Goal: Task Accomplishment & Management: Manage account settings

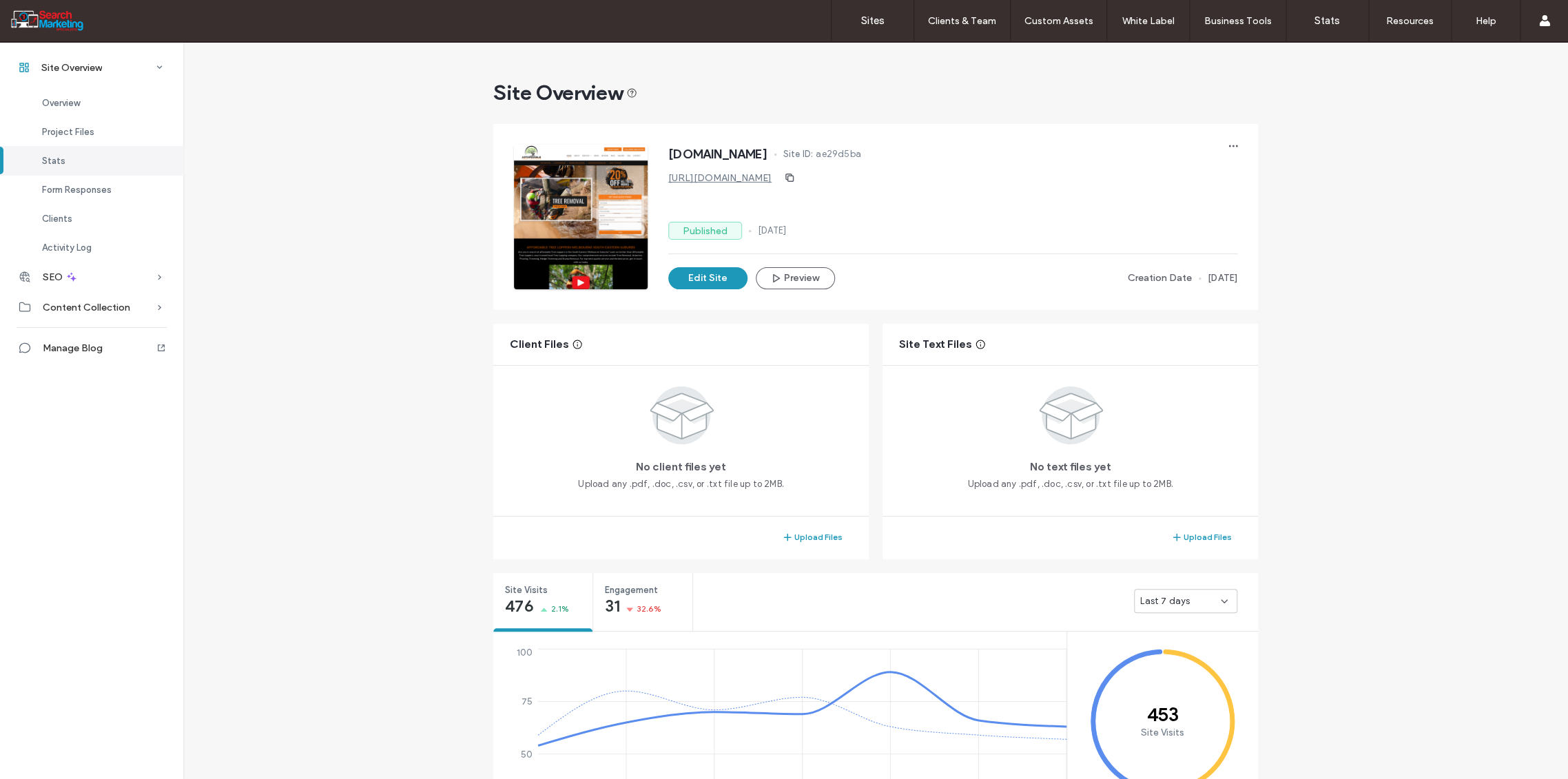
scroll to position [524, 0]
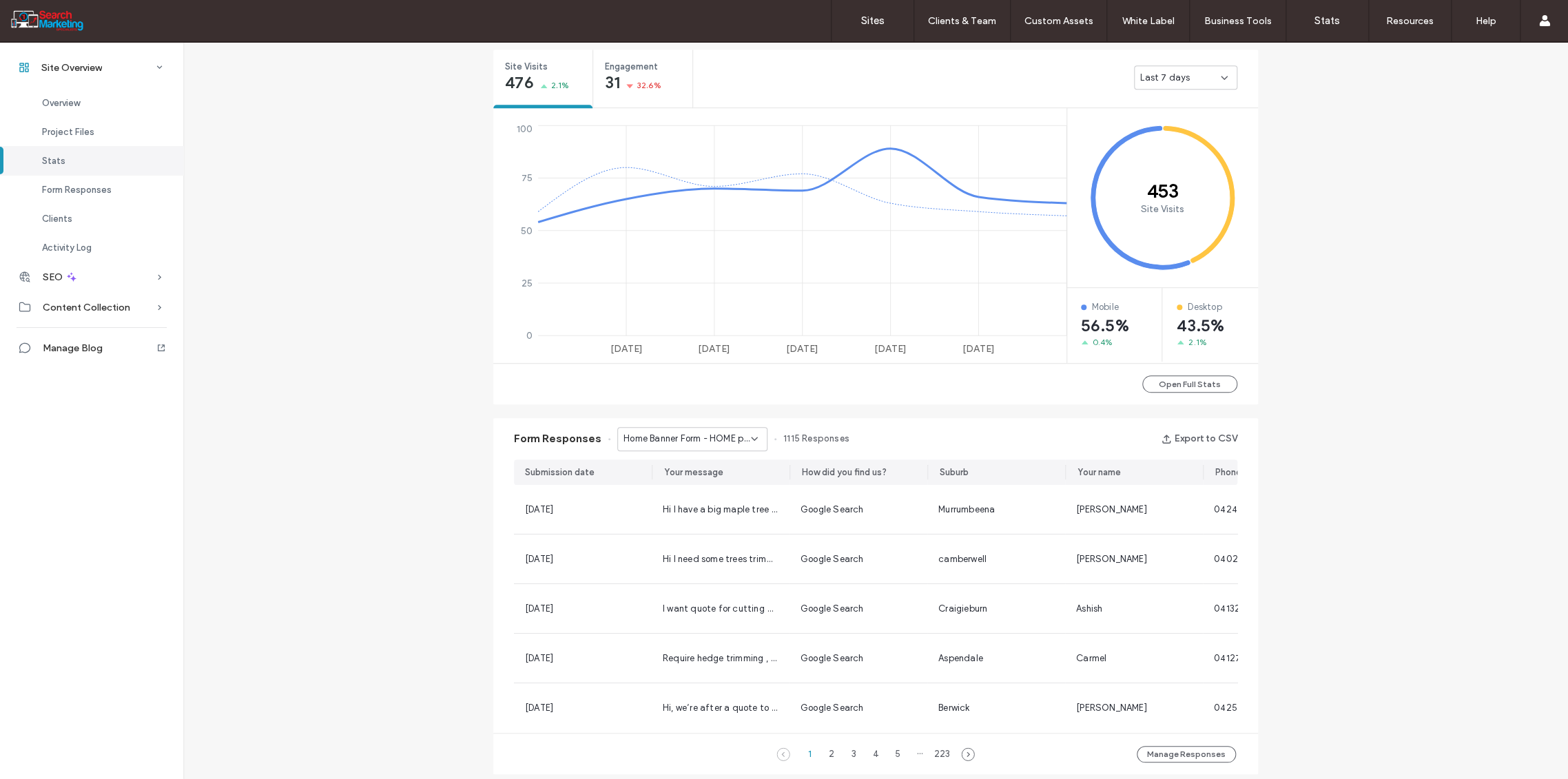
click at [751, 437] on use at bounding box center [754, 438] width 6 height 3
click at [687, 540] on span "Home Banner Form - HOME page" at bounding box center [682, 540] width 132 height 14
click at [749, 437] on icon at bounding box center [754, 439] width 11 height 11
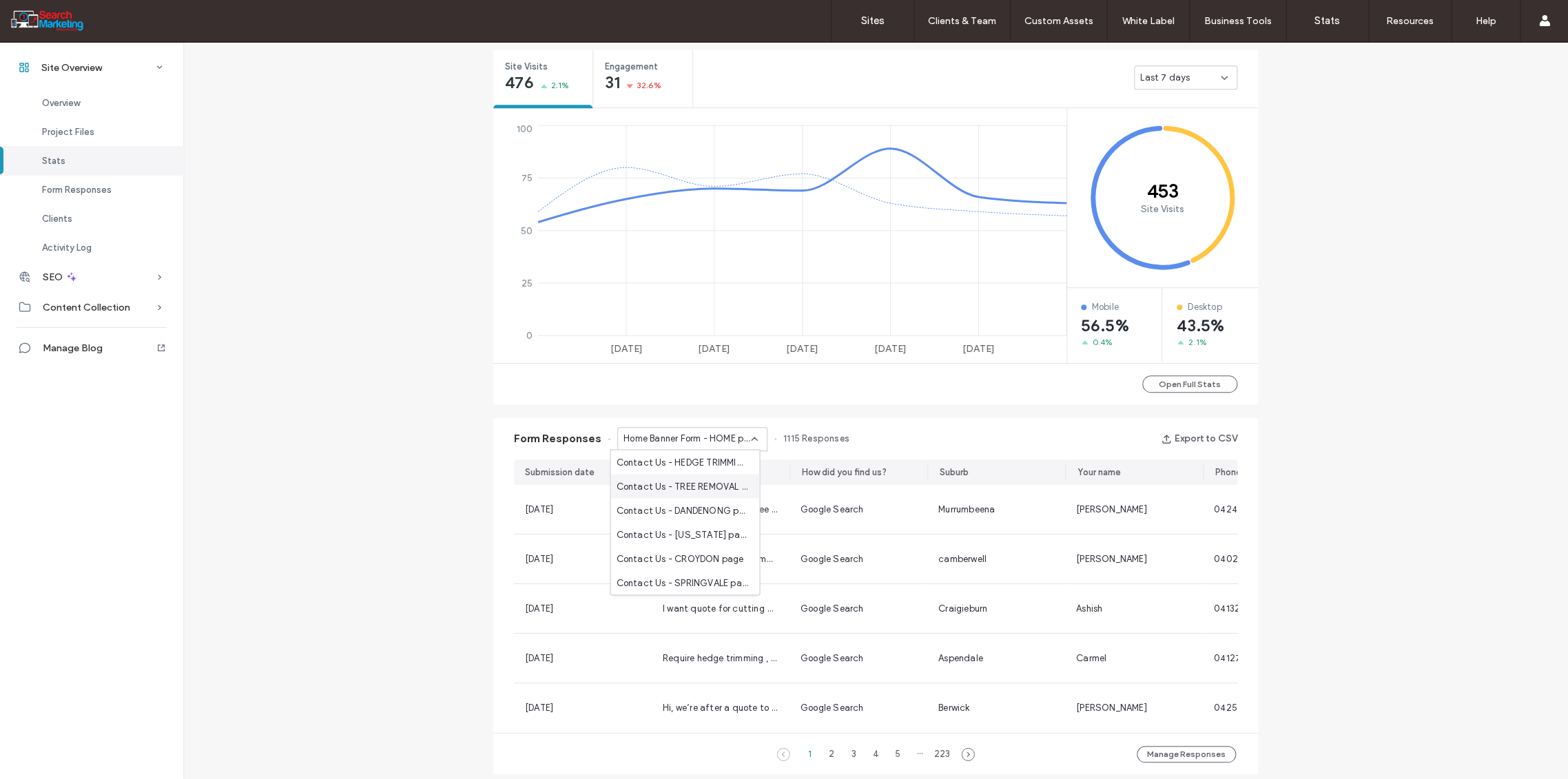
click at [701, 483] on span "Contact Us - TREE REMOVAL page" at bounding box center [682, 485] width 132 height 14
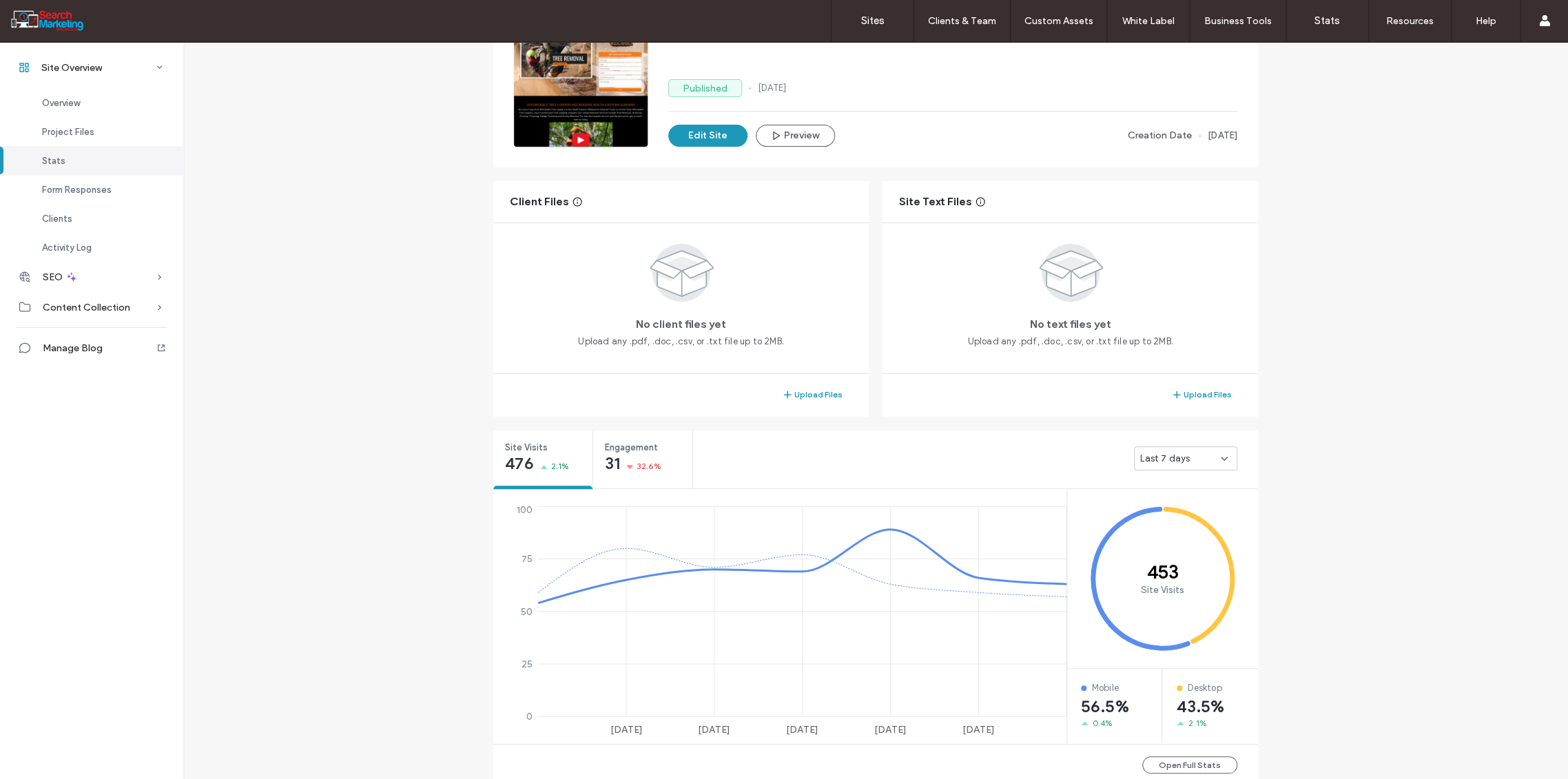
scroll to position [0, 0]
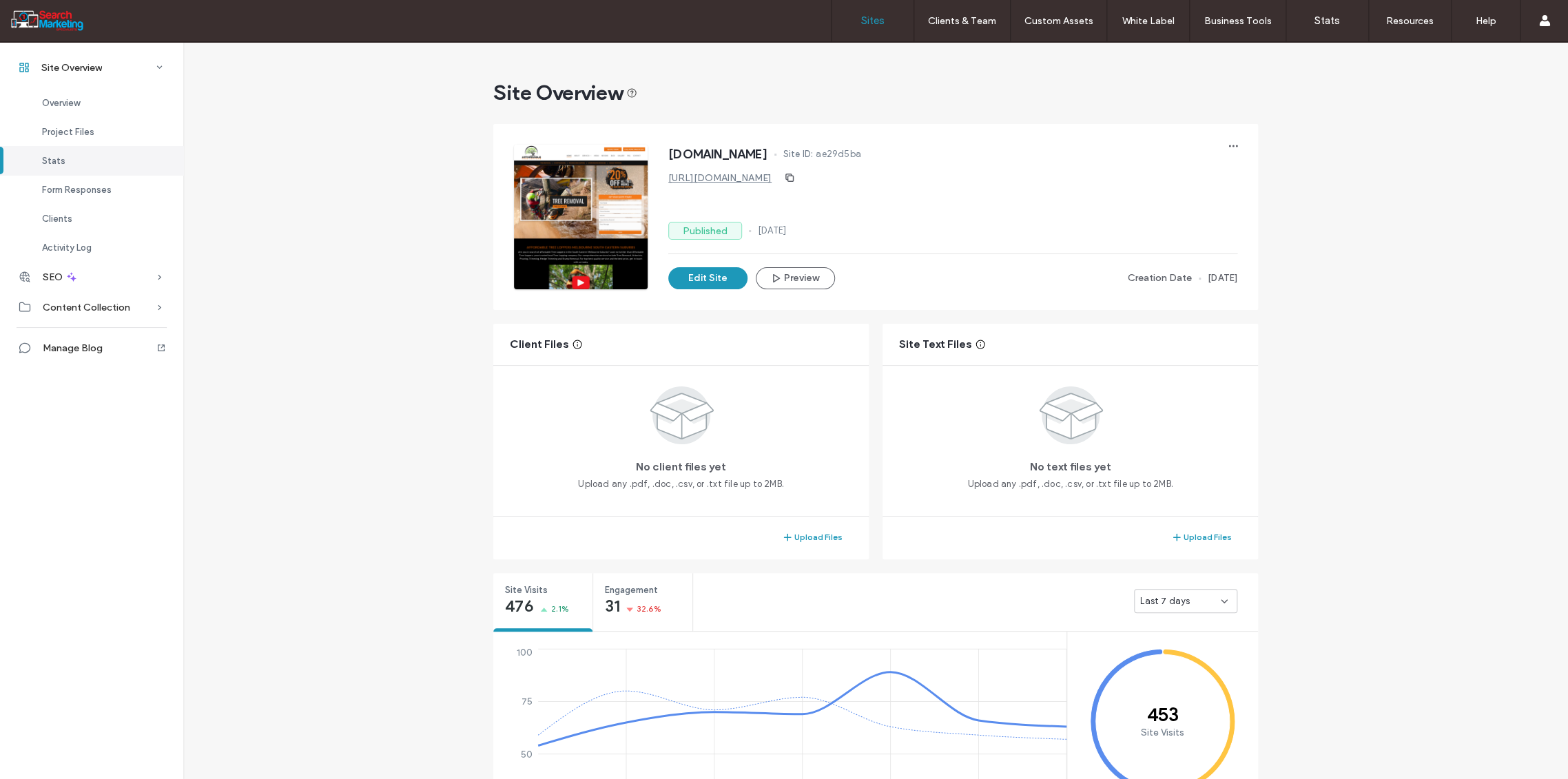
click at [868, 21] on label "Sites" at bounding box center [873, 20] width 23 height 12
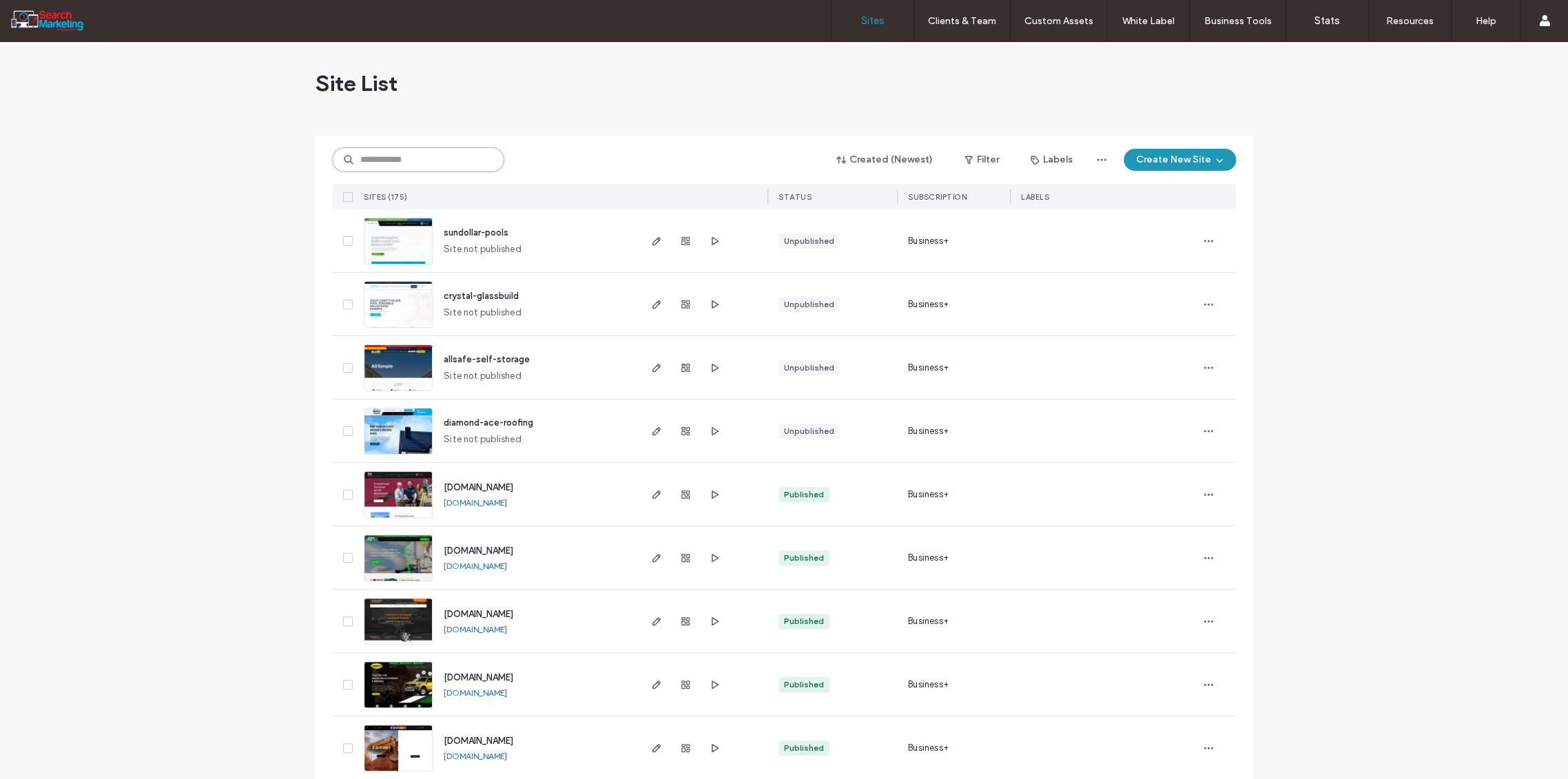
click at [379, 154] on input at bounding box center [418, 159] width 172 height 25
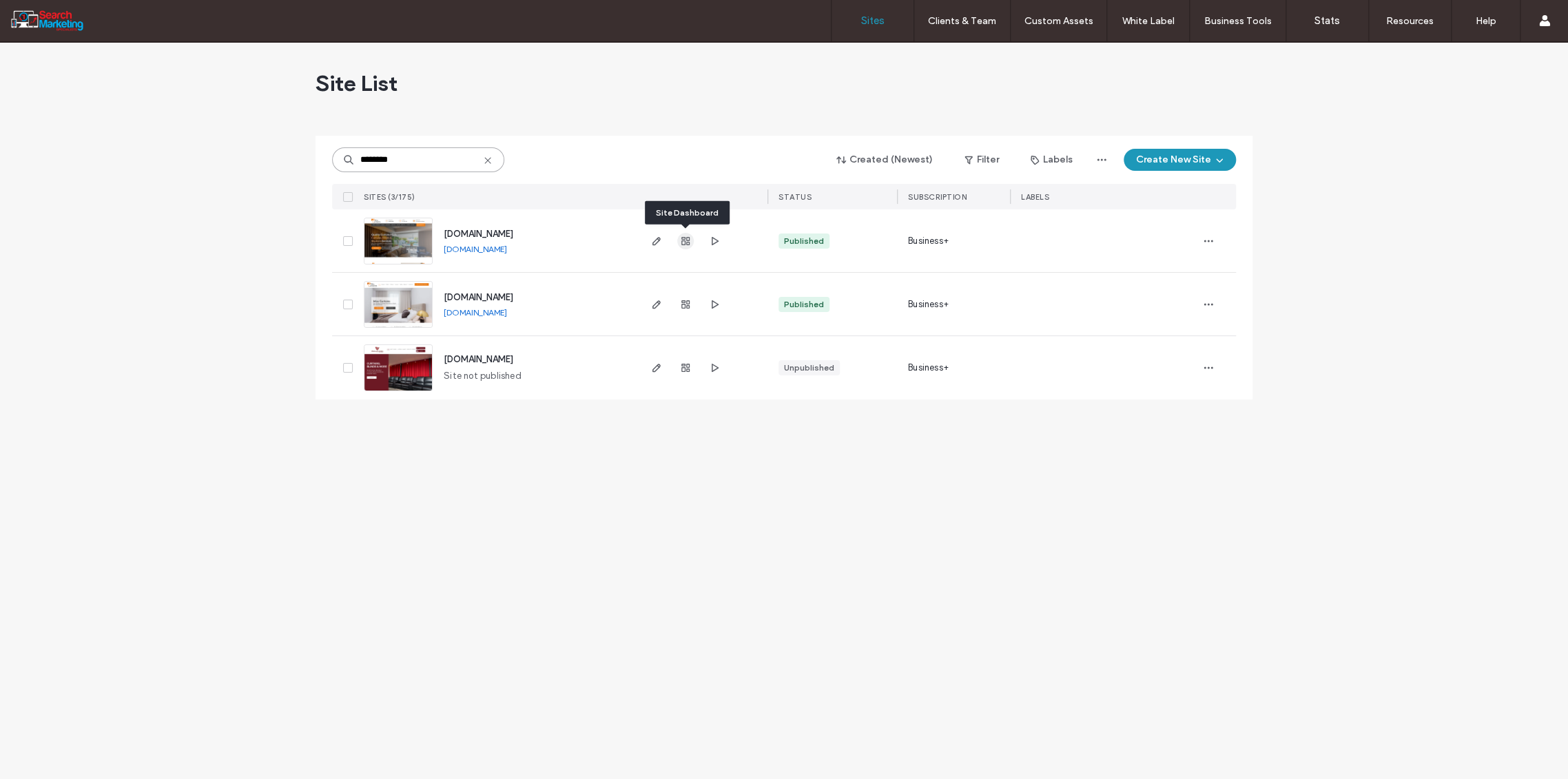
type input "********"
click at [684, 239] on use "button" at bounding box center [685, 240] width 8 height 8
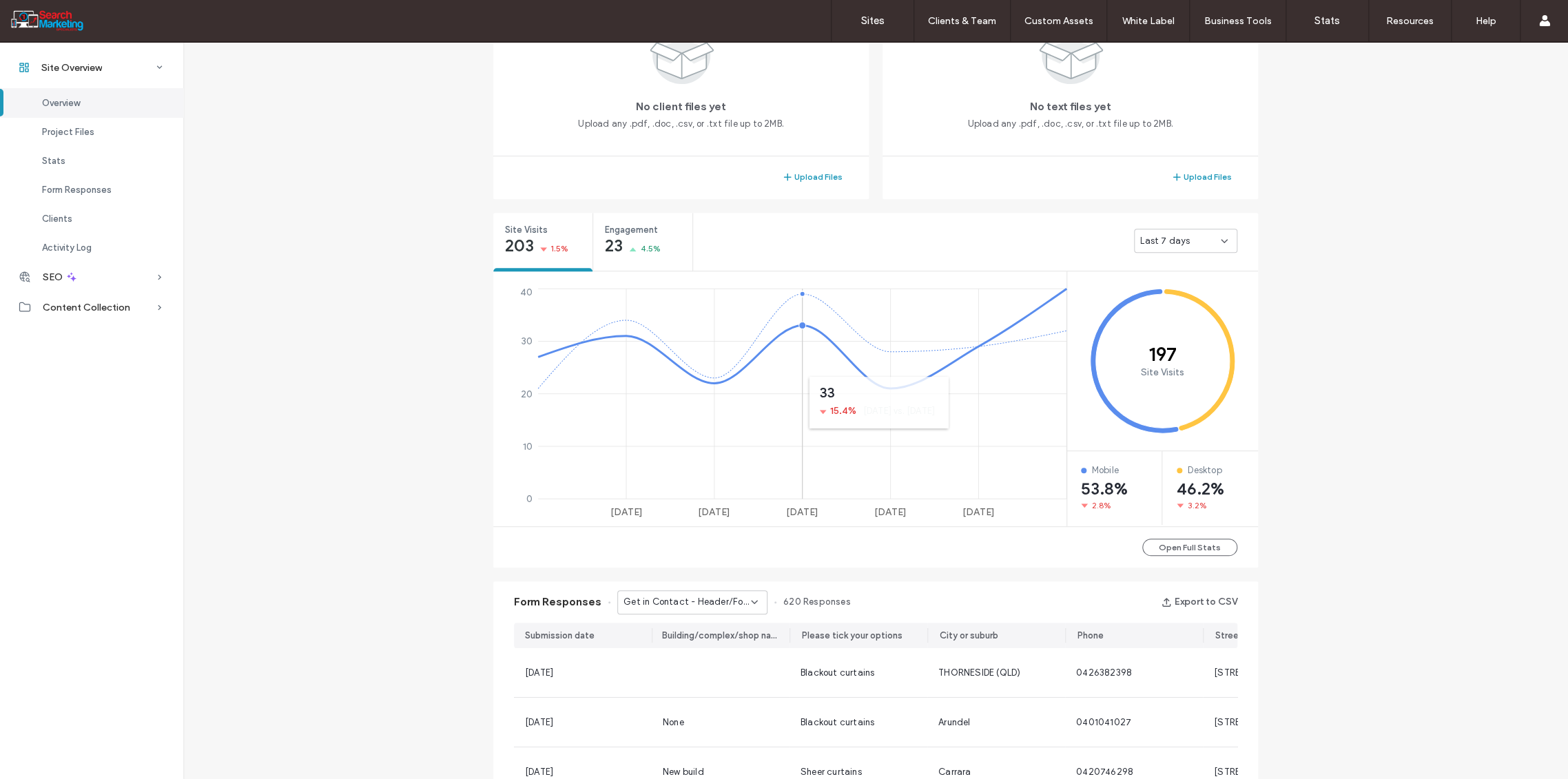
scroll to position [458, 0]
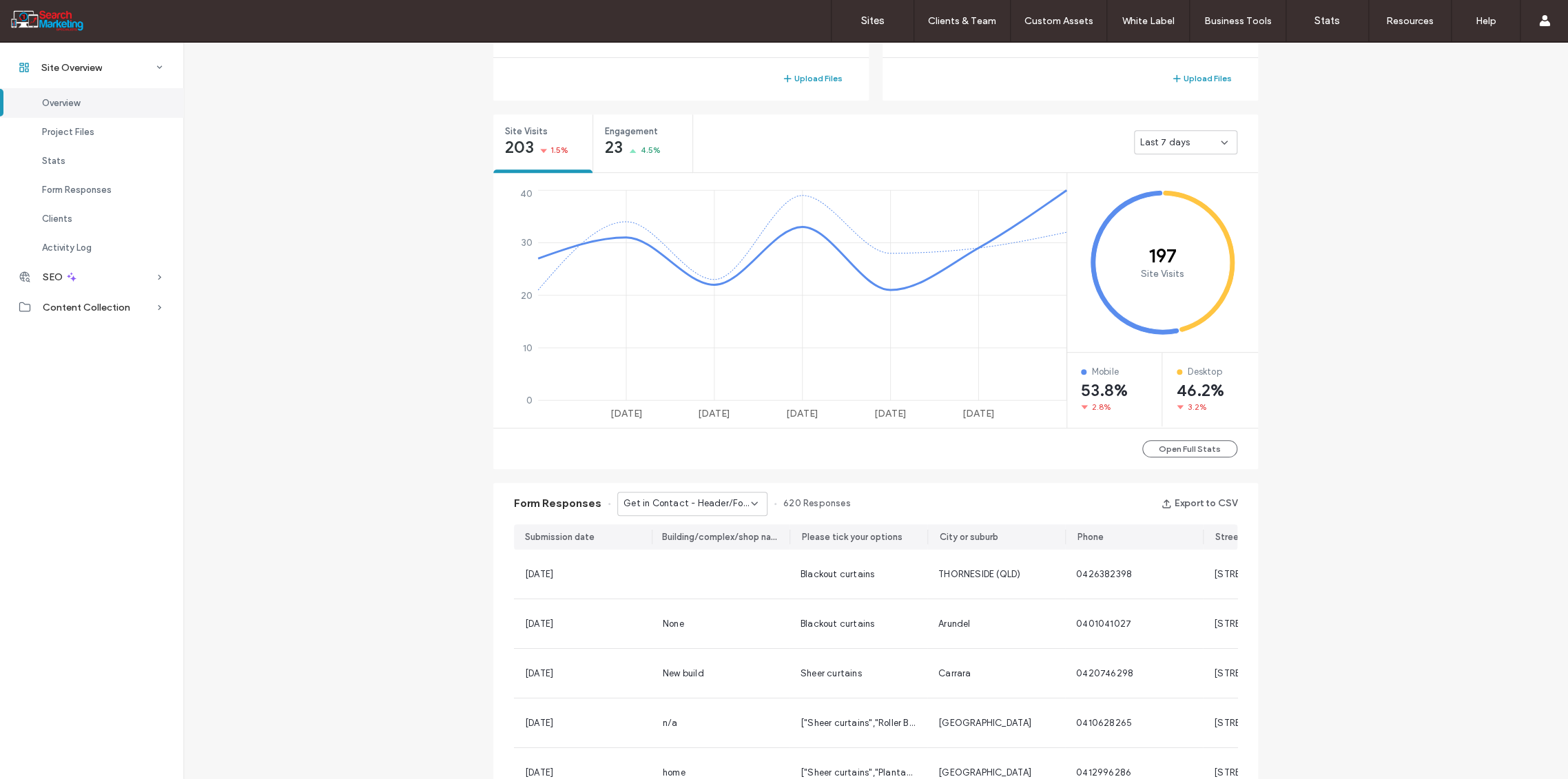
click at [753, 504] on div "Get in Contact - Header/Footer" at bounding box center [692, 504] width 150 height 24
click at [740, 520] on span "Get in Contact - Header/Footer" at bounding box center [682, 526] width 132 height 14
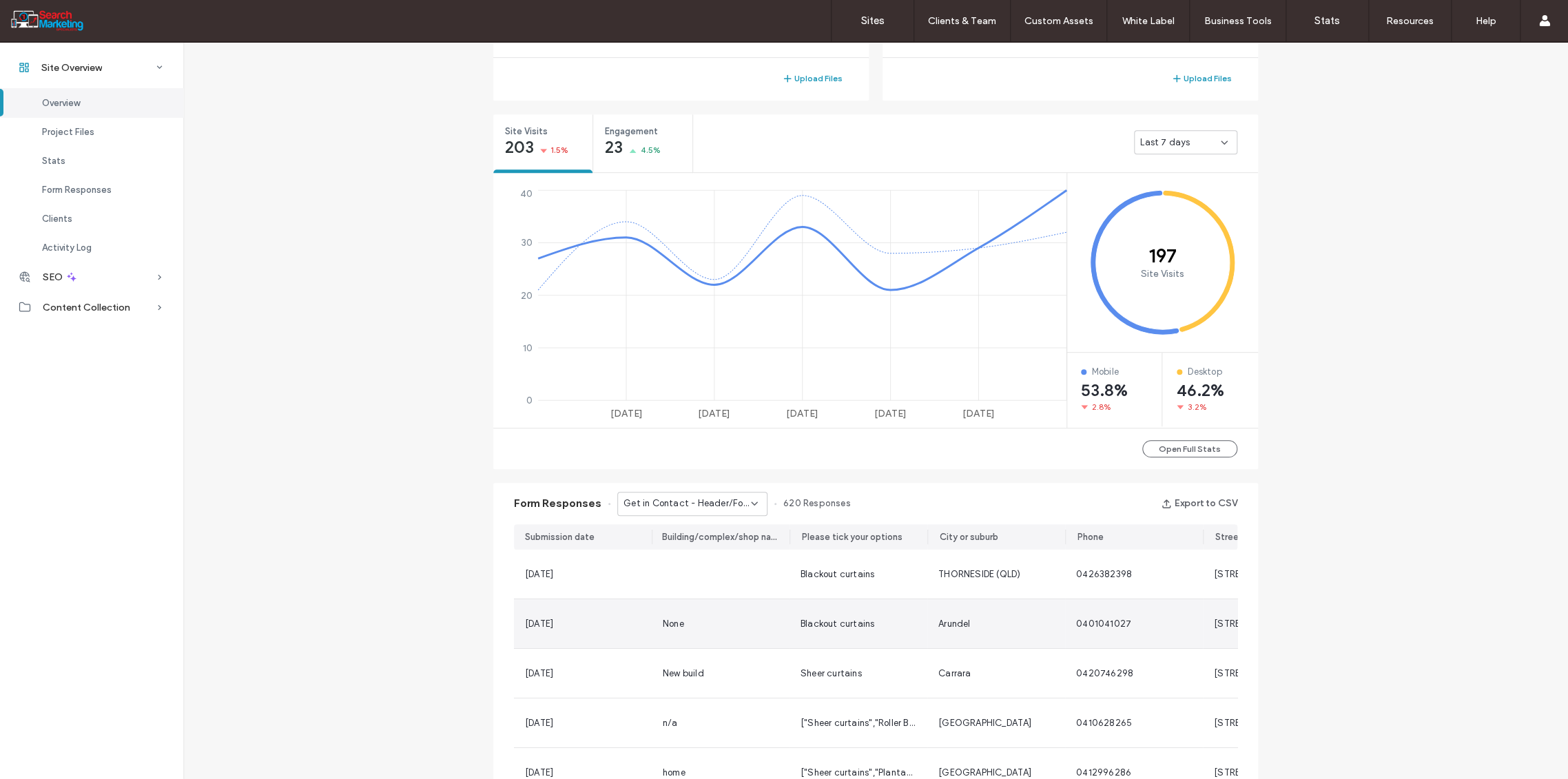
click at [1216, 624] on span "[STREET_ADDRESS]" at bounding box center [1256, 623] width 84 height 10
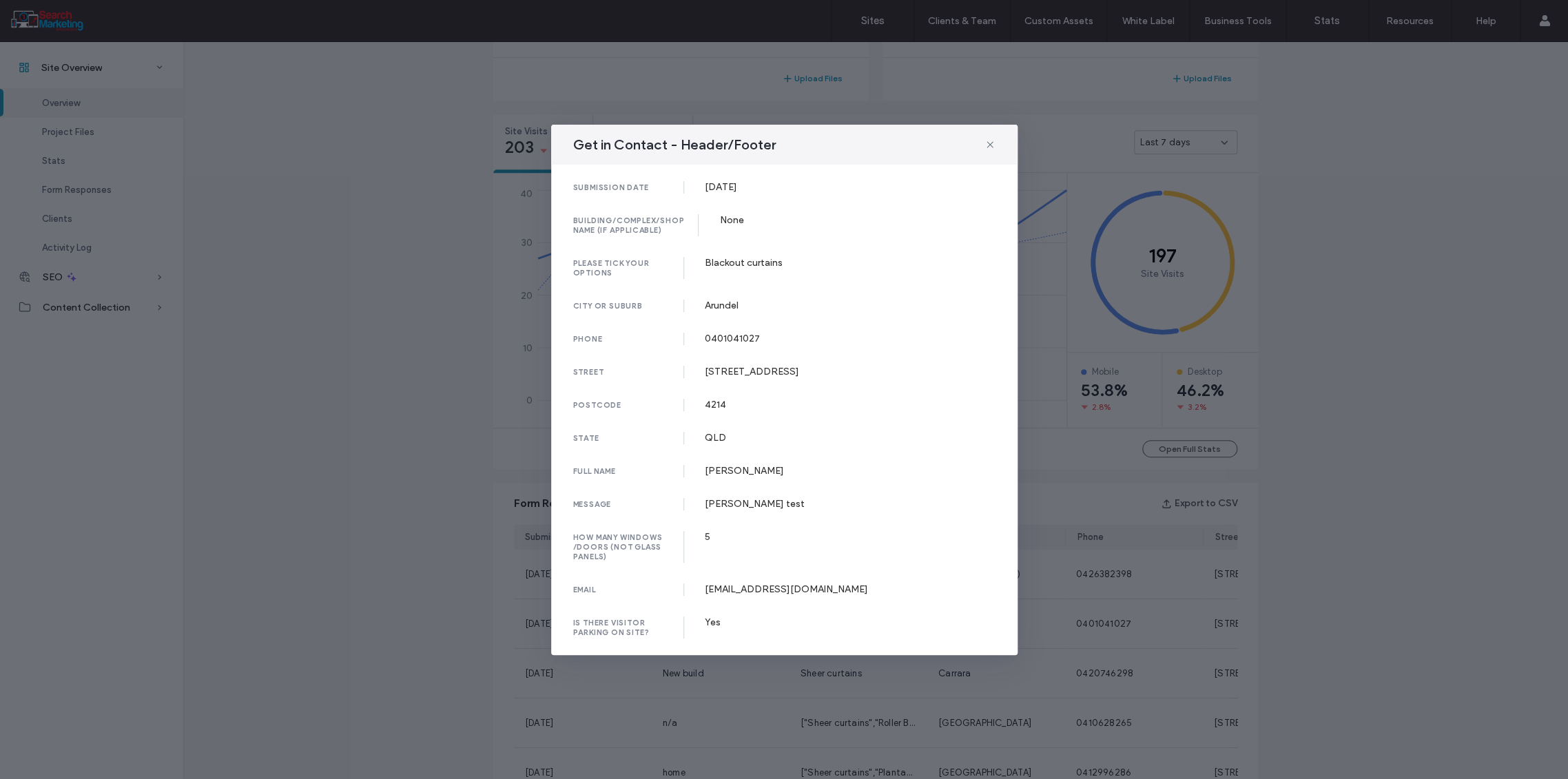
click at [1212, 558] on div "Get in Contact - Header/Footer submission date [DATE] building/complex/shop nam…" at bounding box center [784, 390] width 1568 height 779
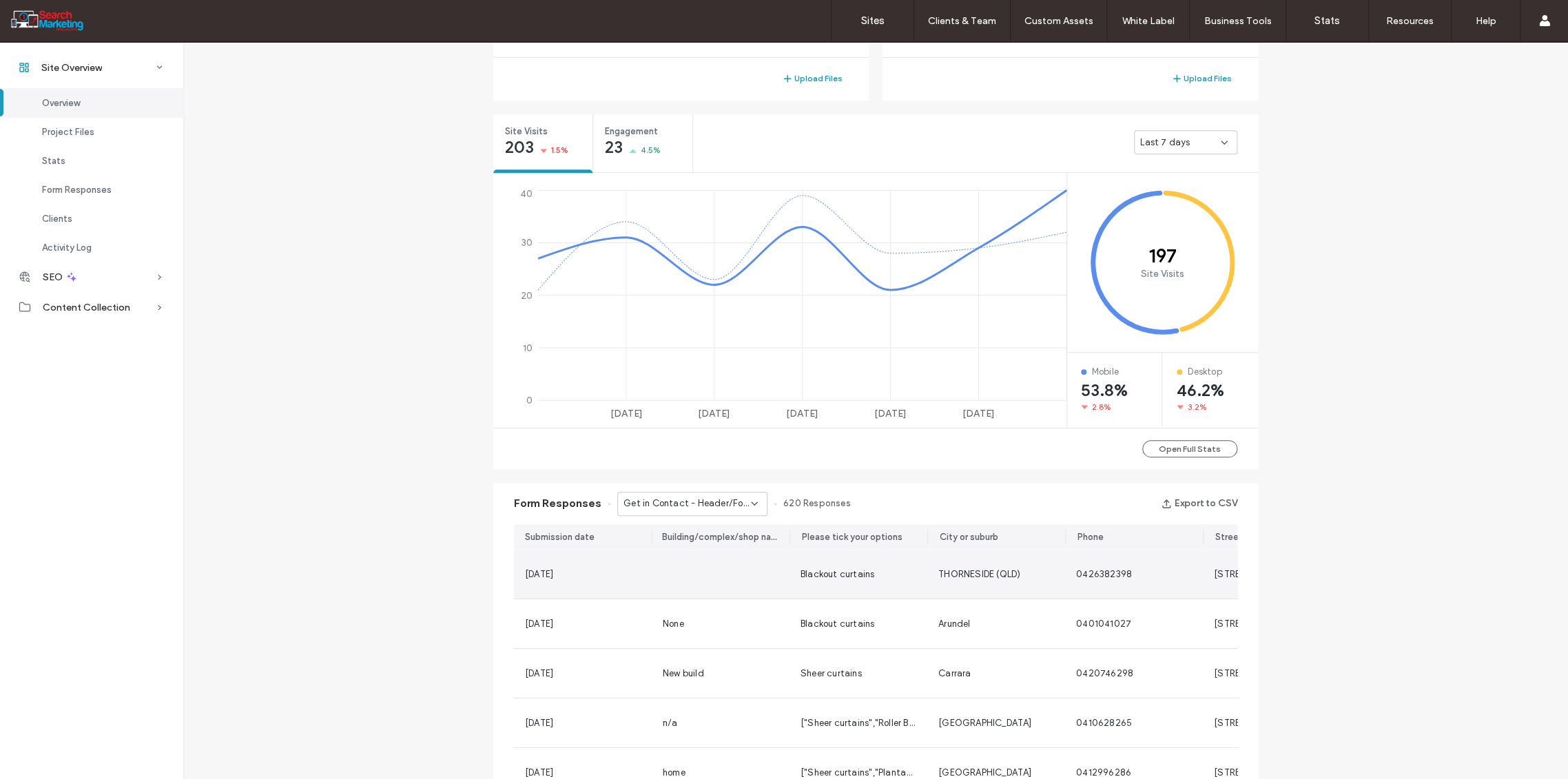
click at [1216, 571] on span "[STREET_ADDRESS][PERSON_NAME]" at bounding box center [1291, 573] width 155 height 10
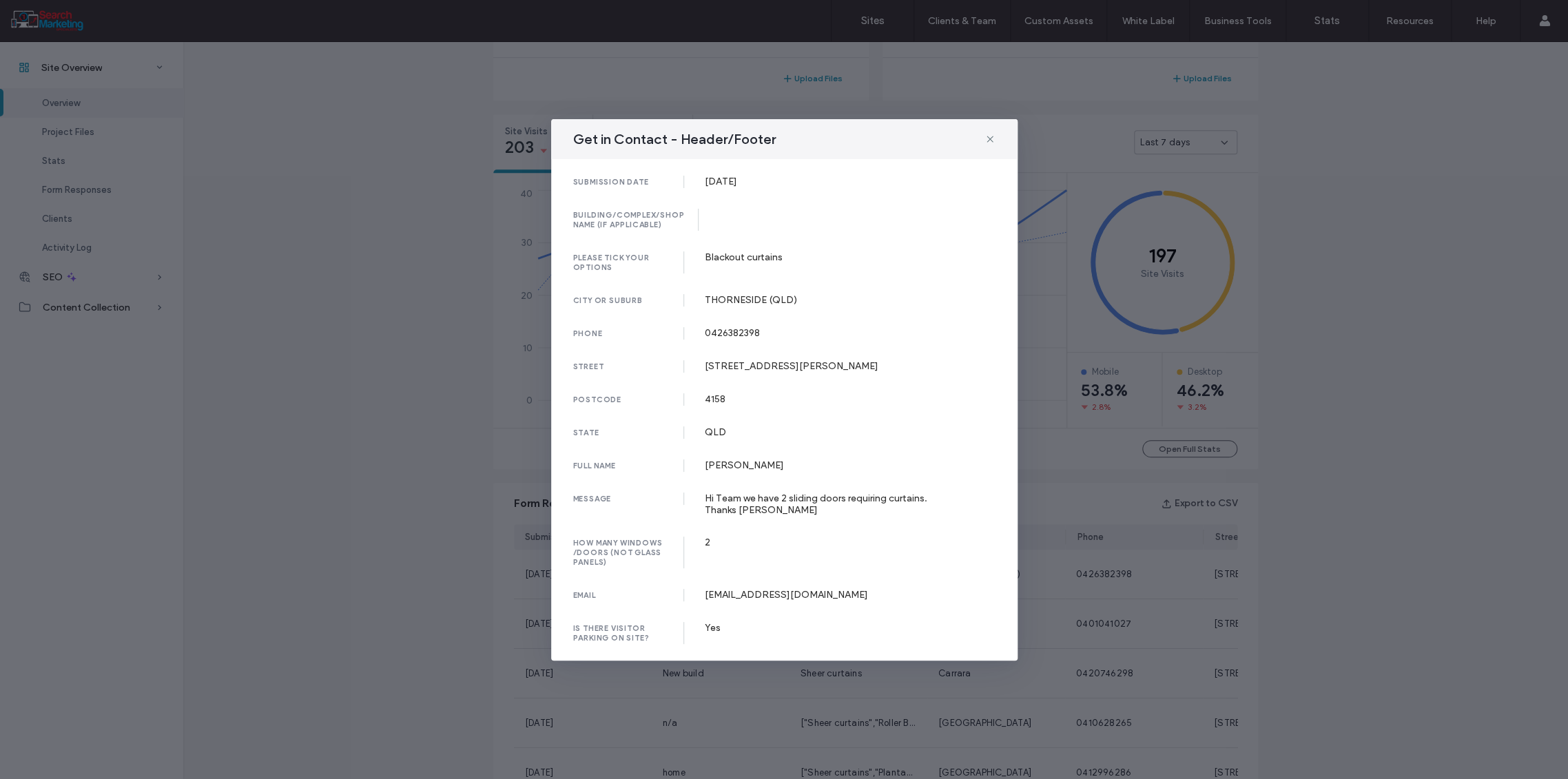
click at [1154, 591] on div "Get in Contact - Header/Footer submission date [DATE] building/complex/shop nam…" at bounding box center [784, 390] width 1568 height 779
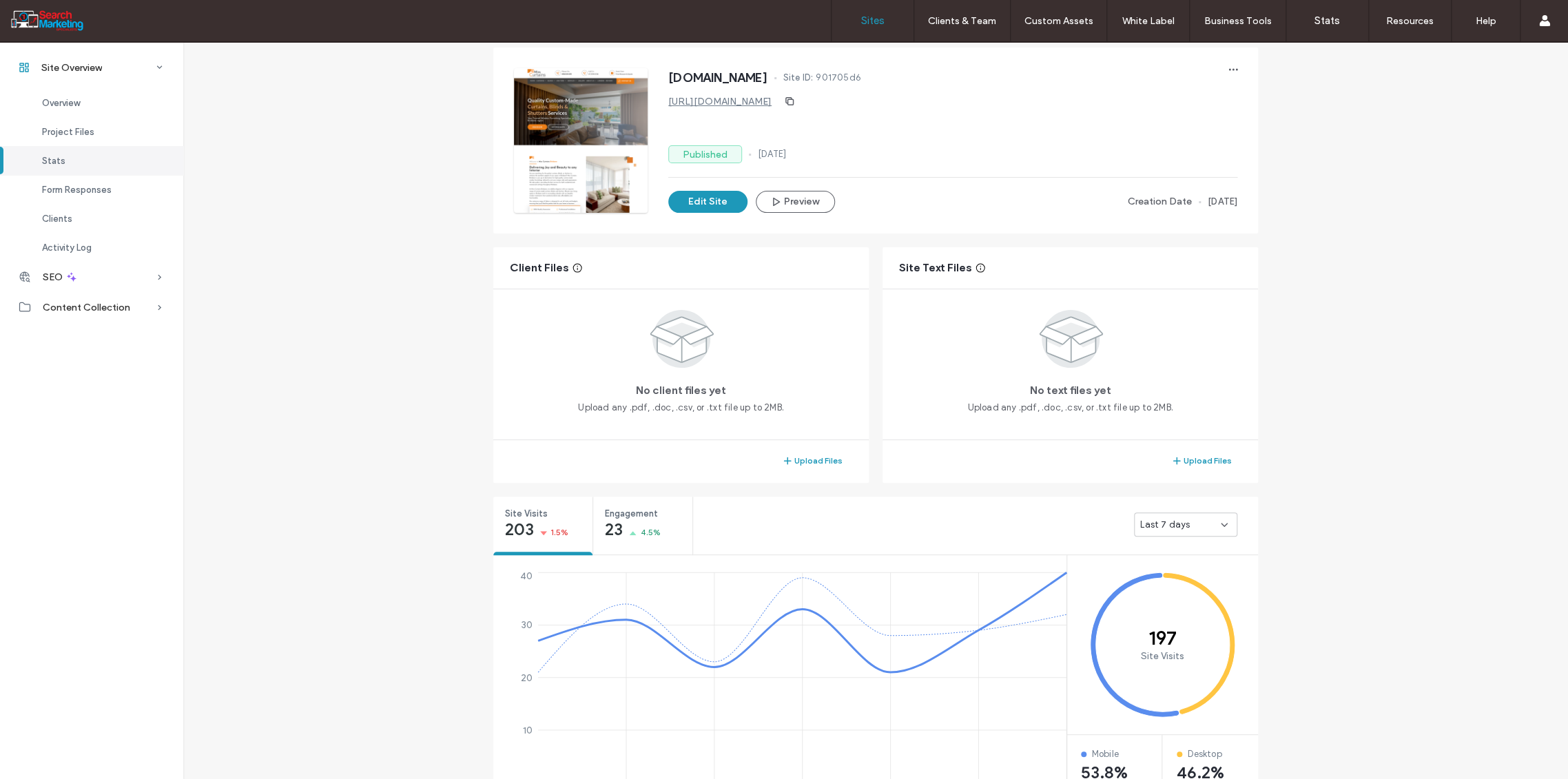
scroll to position [524, 0]
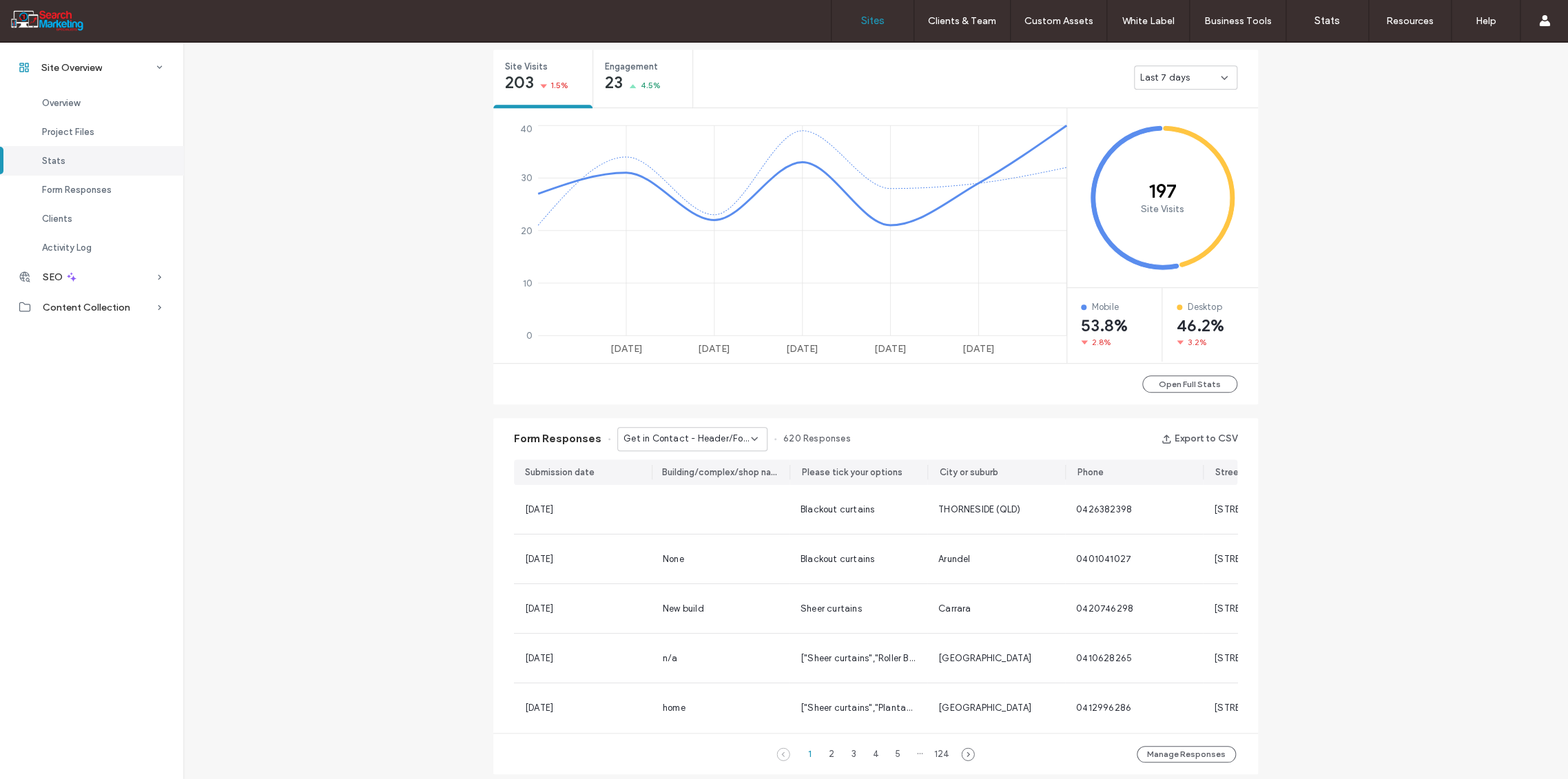
click at [872, 20] on label "Sites" at bounding box center [873, 20] width 23 height 12
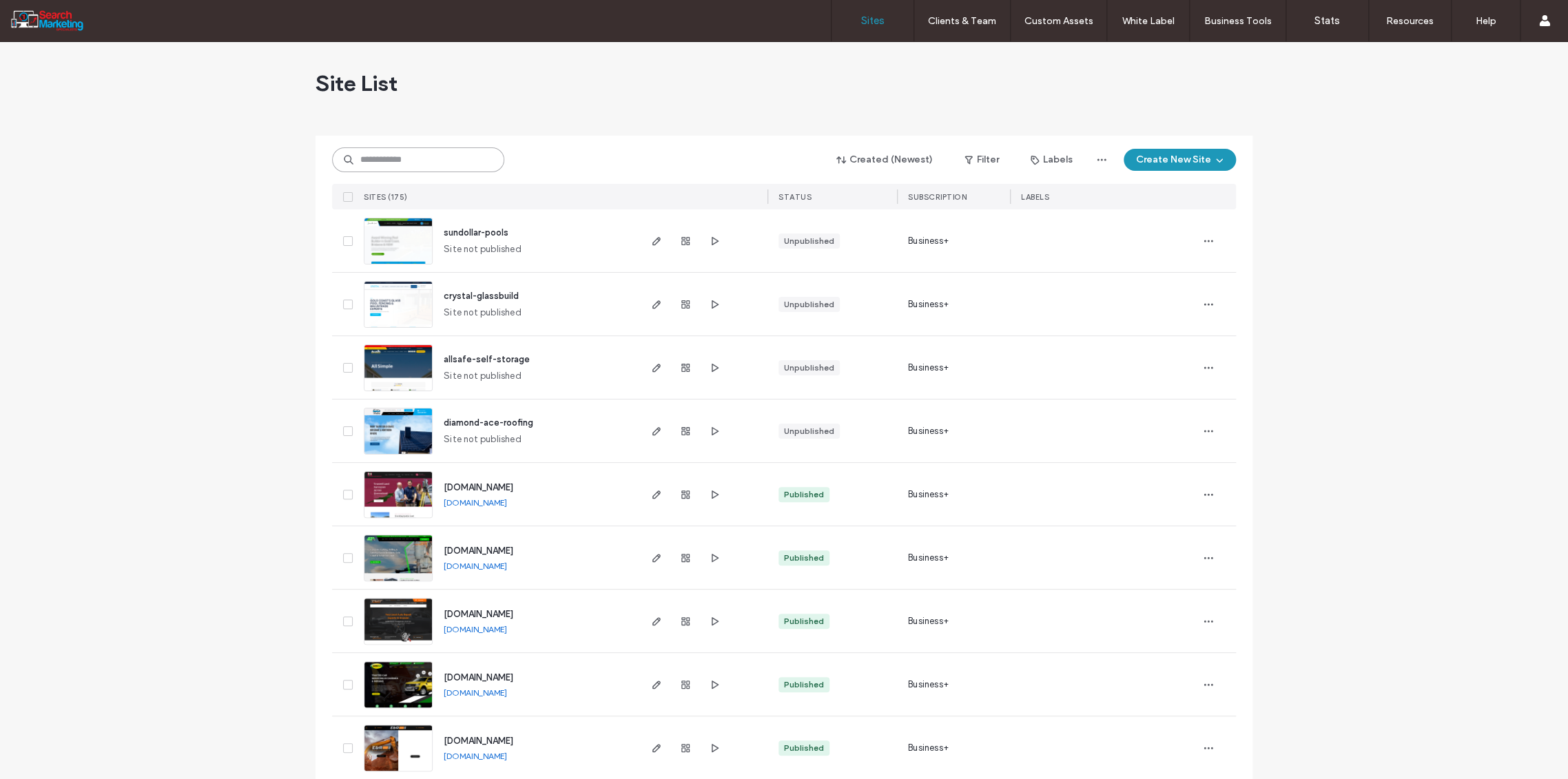
click at [371, 159] on input at bounding box center [418, 159] width 172 height 25
type input "****"
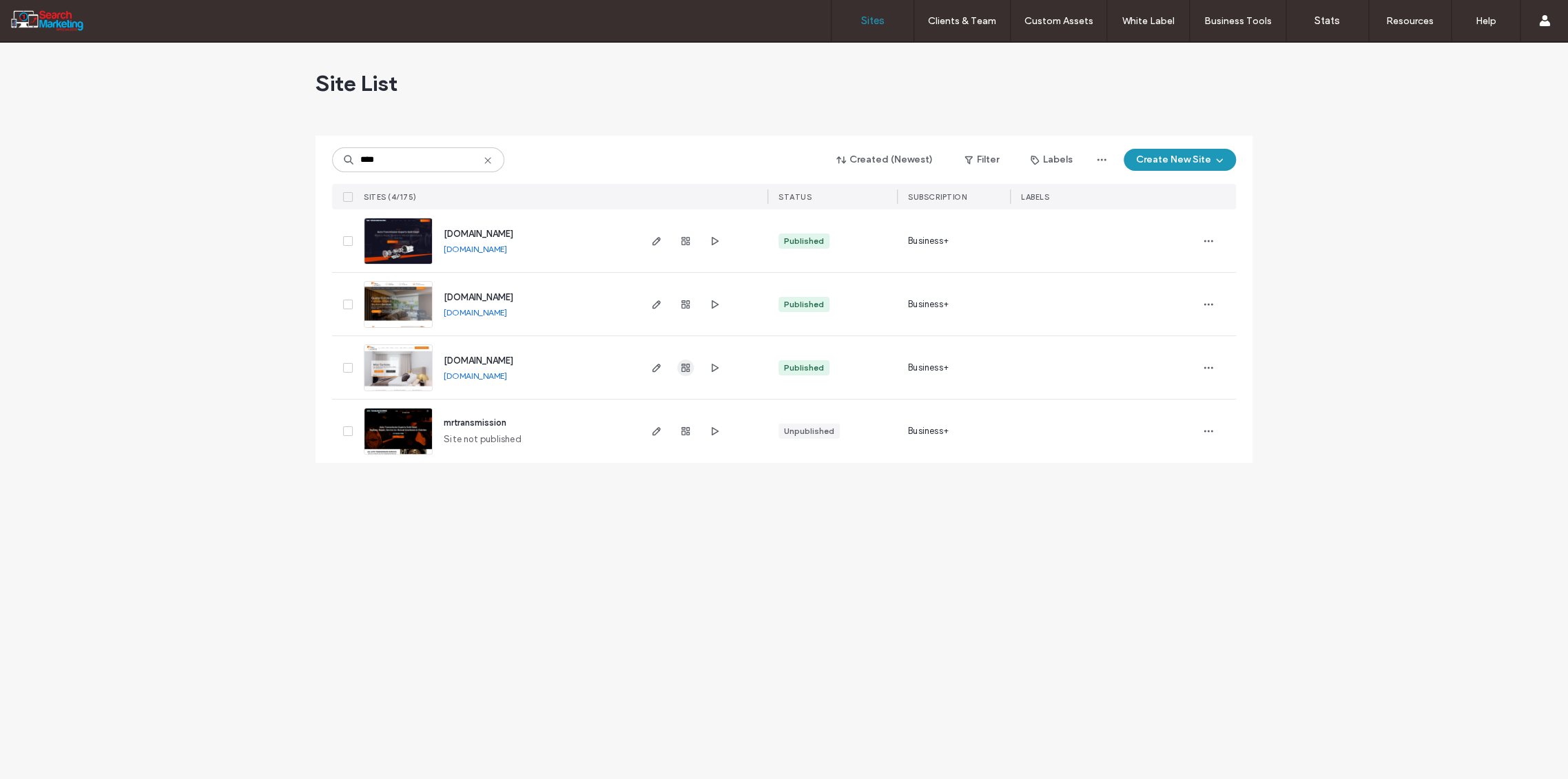
click at [683, 366] on use "button" at bounding box center [685, 367] width 8 height 8
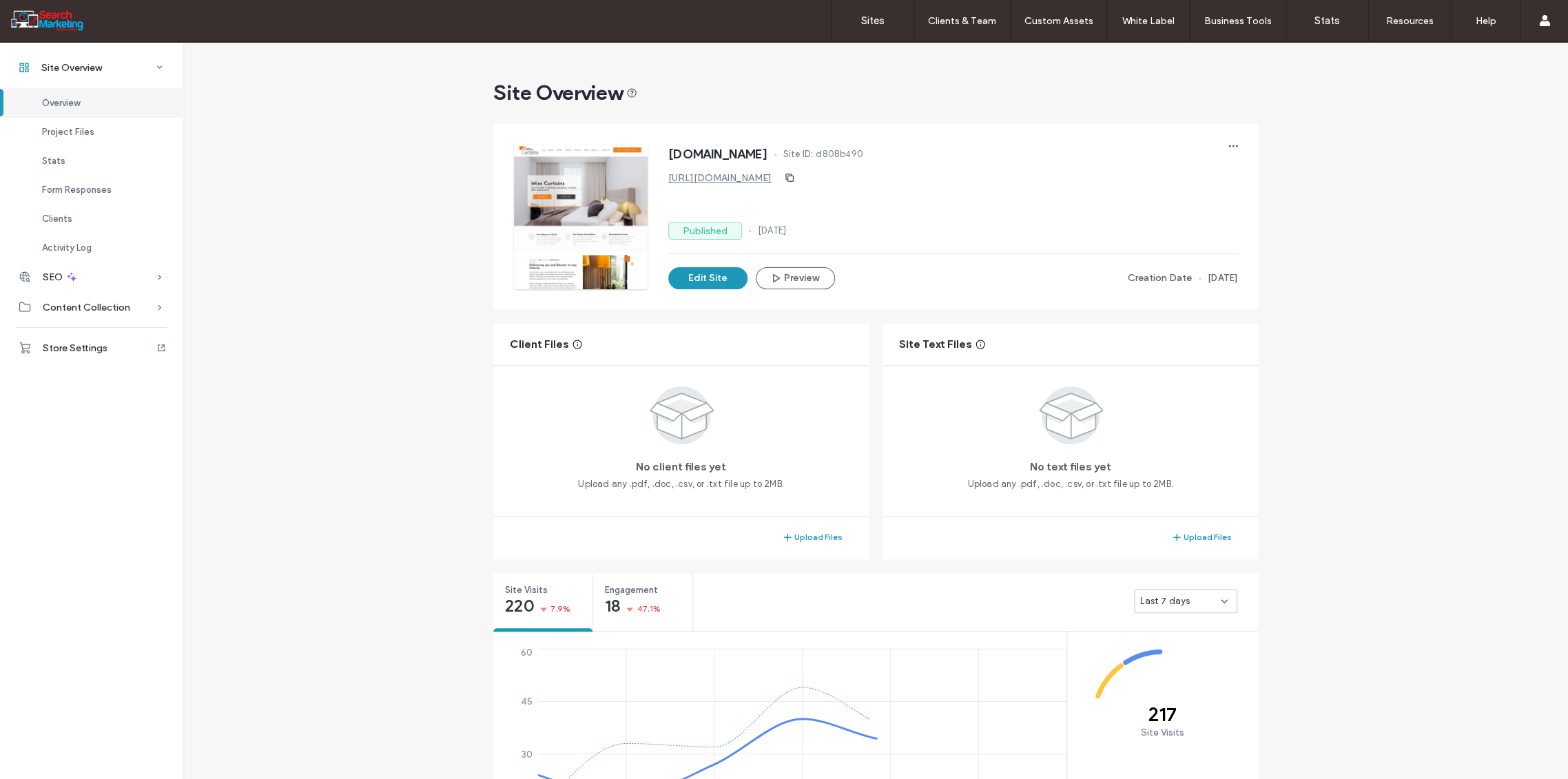
scroll to position [382, 0]
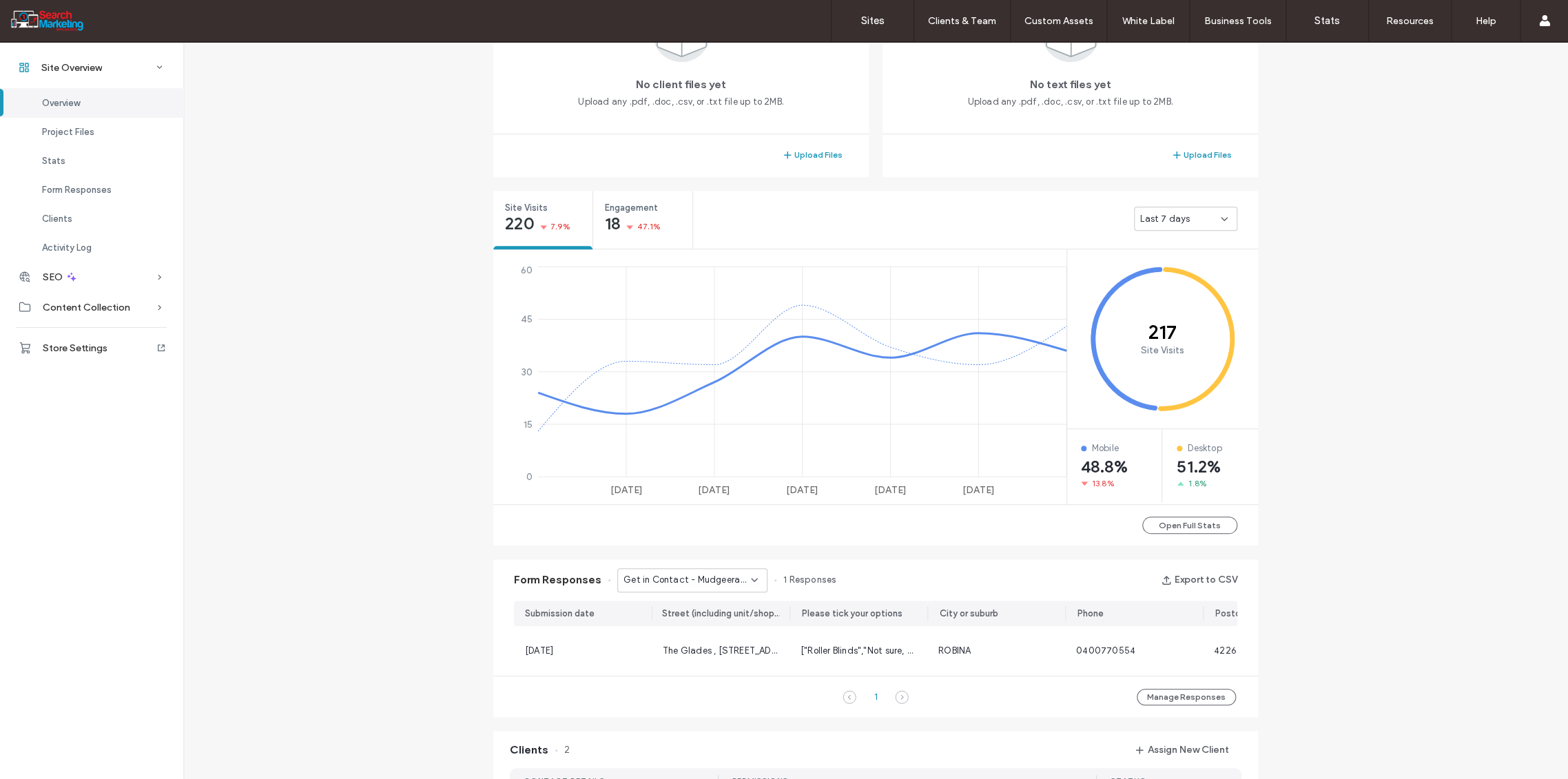
click at [750, 580] on icon at bounding box center [754, 580] width 11 height 11
click at [701, 629] on span "Get in Contact - Indooroopilly page" at bounding box center [682, 627] width 132 height 14
click at [750, 580] on icon at bounding box center [754, 580] width 11 height 11
click at [699, 720] on span "Get in Contact - Tugun page" at bounding box center [678, 723] width 124 height 14
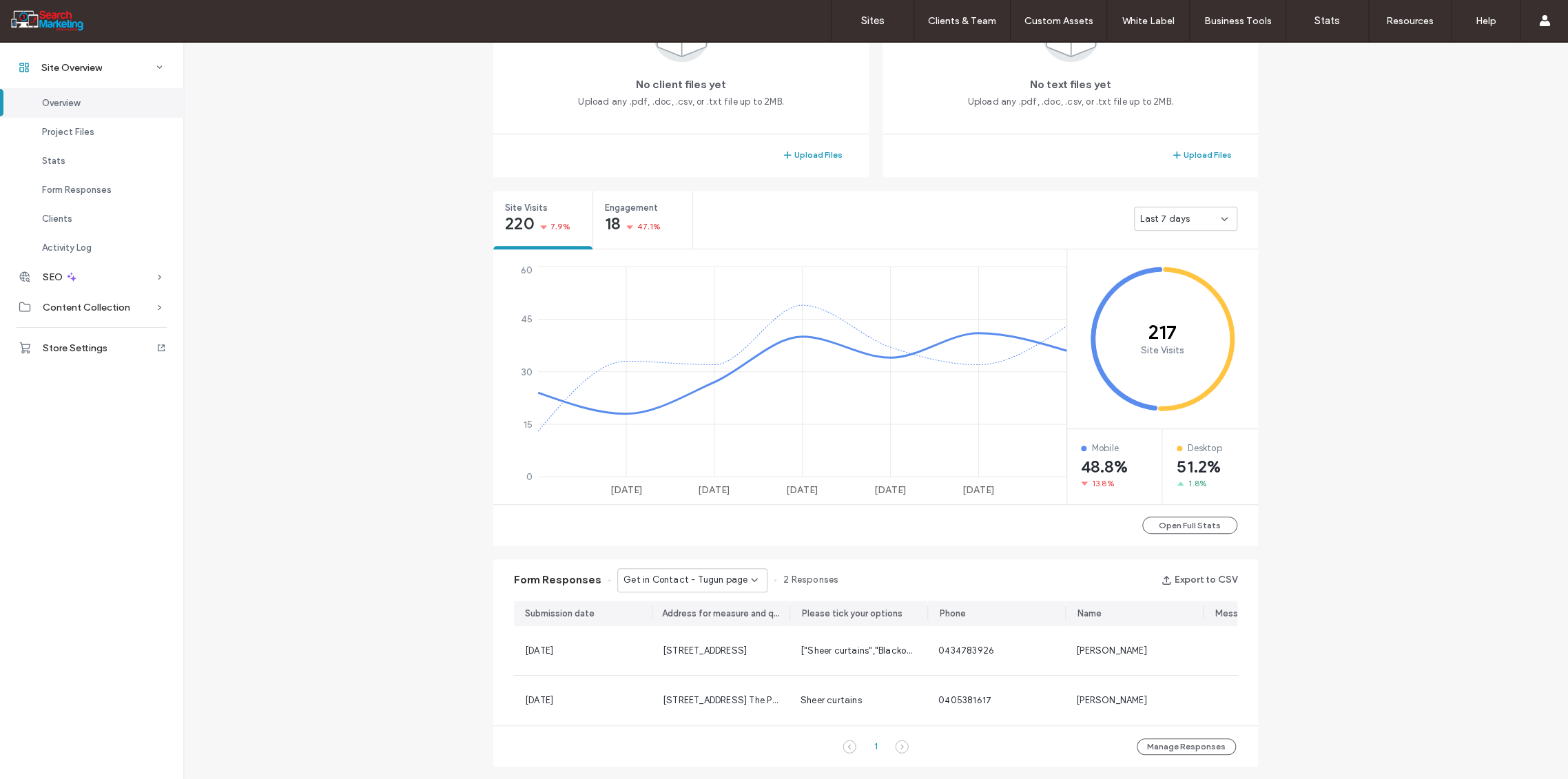
click at [749, 581] on icon at bounding box center [754, 580] width 11 height 11
click at [686, 696] on div "Get in Contact" at bounding box center [685, 700] width 149 height 24
click at [740, 585] on div "Get in Contact" at bounding box center [687, 580] width 128 height 14
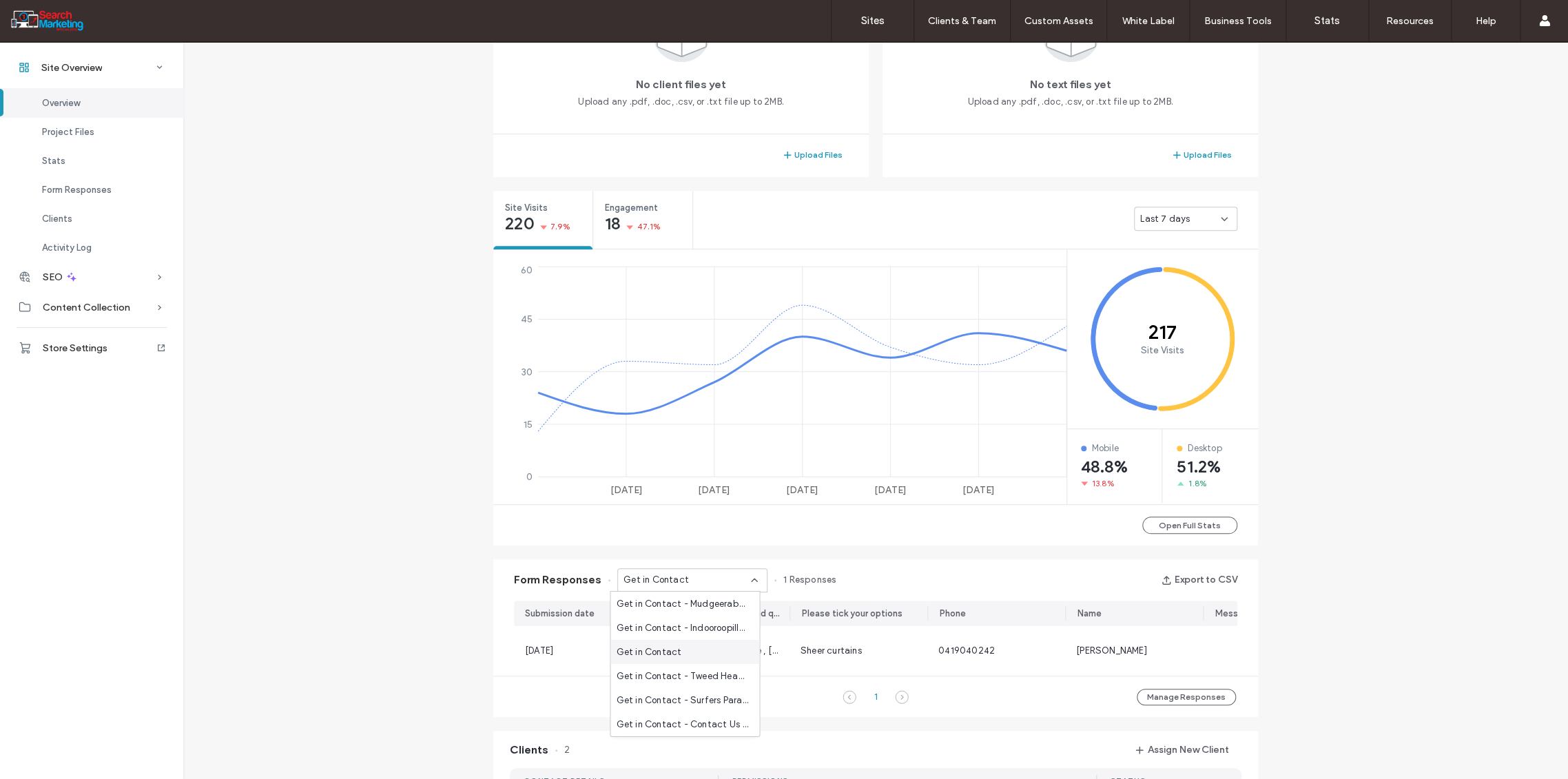
click at [695, 648] on div "Get in Contact" at bounding box center [685, 652] width 149 height 24
click at [751, 580] on use at bounding box center [754, 580] width 6 height 3
click at [701, 662] on span "Get in Contact - Home page" at bounding box center [677, 662] width 122 height 14
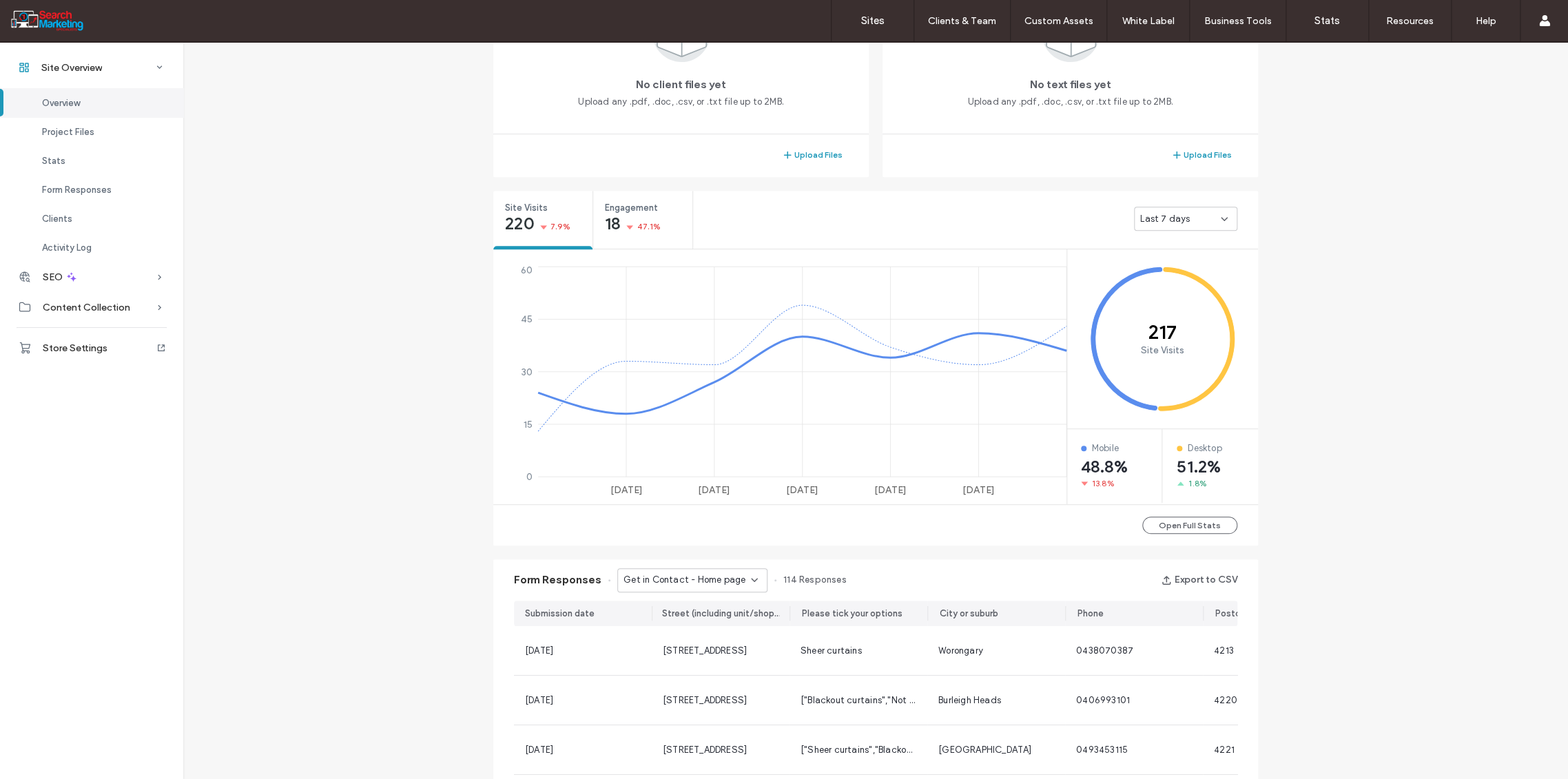
click at [754, 568] on div "Get in Contact - Home page" at bounding box center [692, 581] width 150 height 24
click at [698, 640] on span "Get in Contact - Header/Footer" at bounding box center [682, 638] width 132 height 14
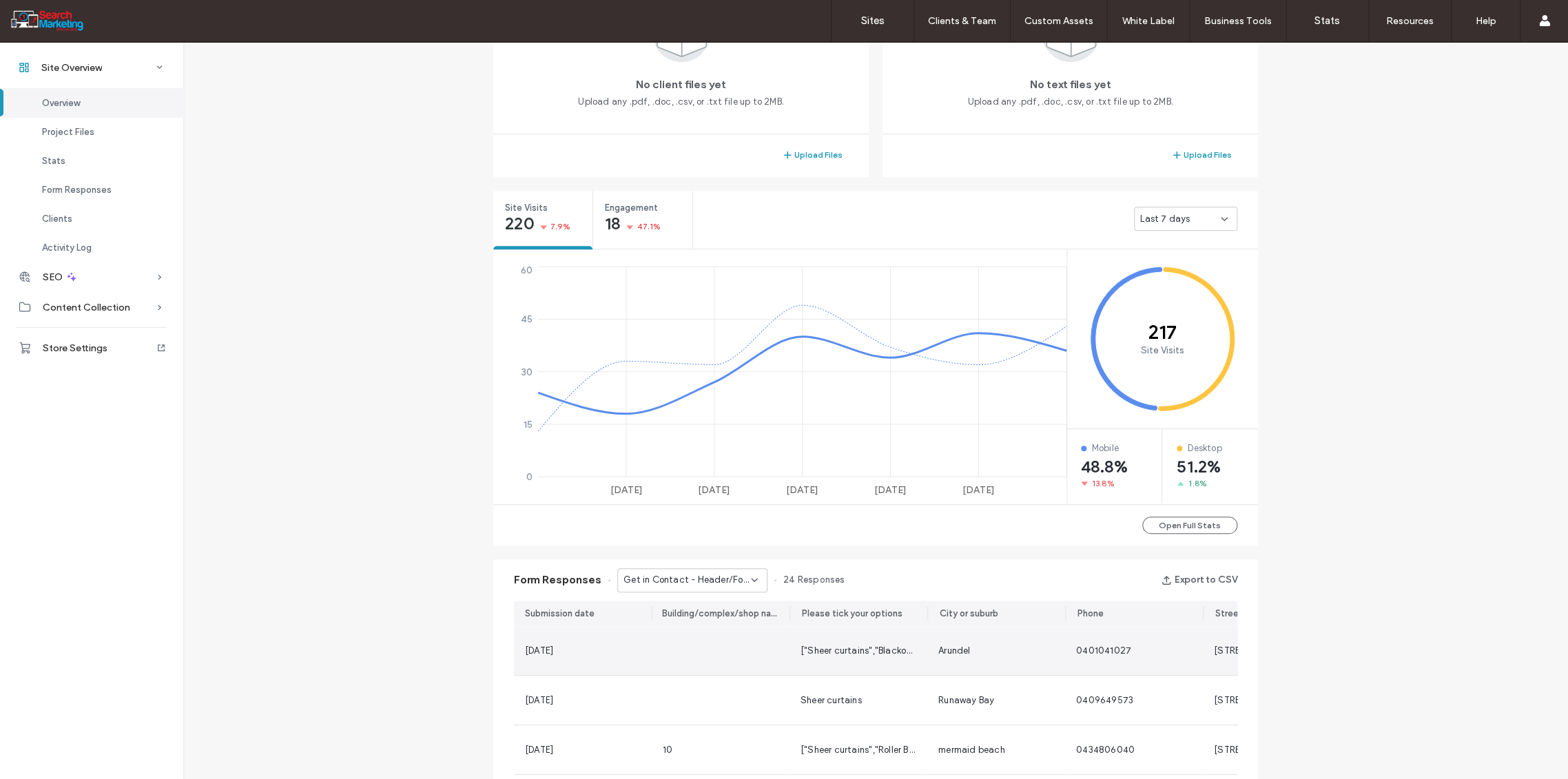
click at [1218, 648] on span "[STREET_ADDRESS]" at bounding box center [1256, 649] width 84 height 10
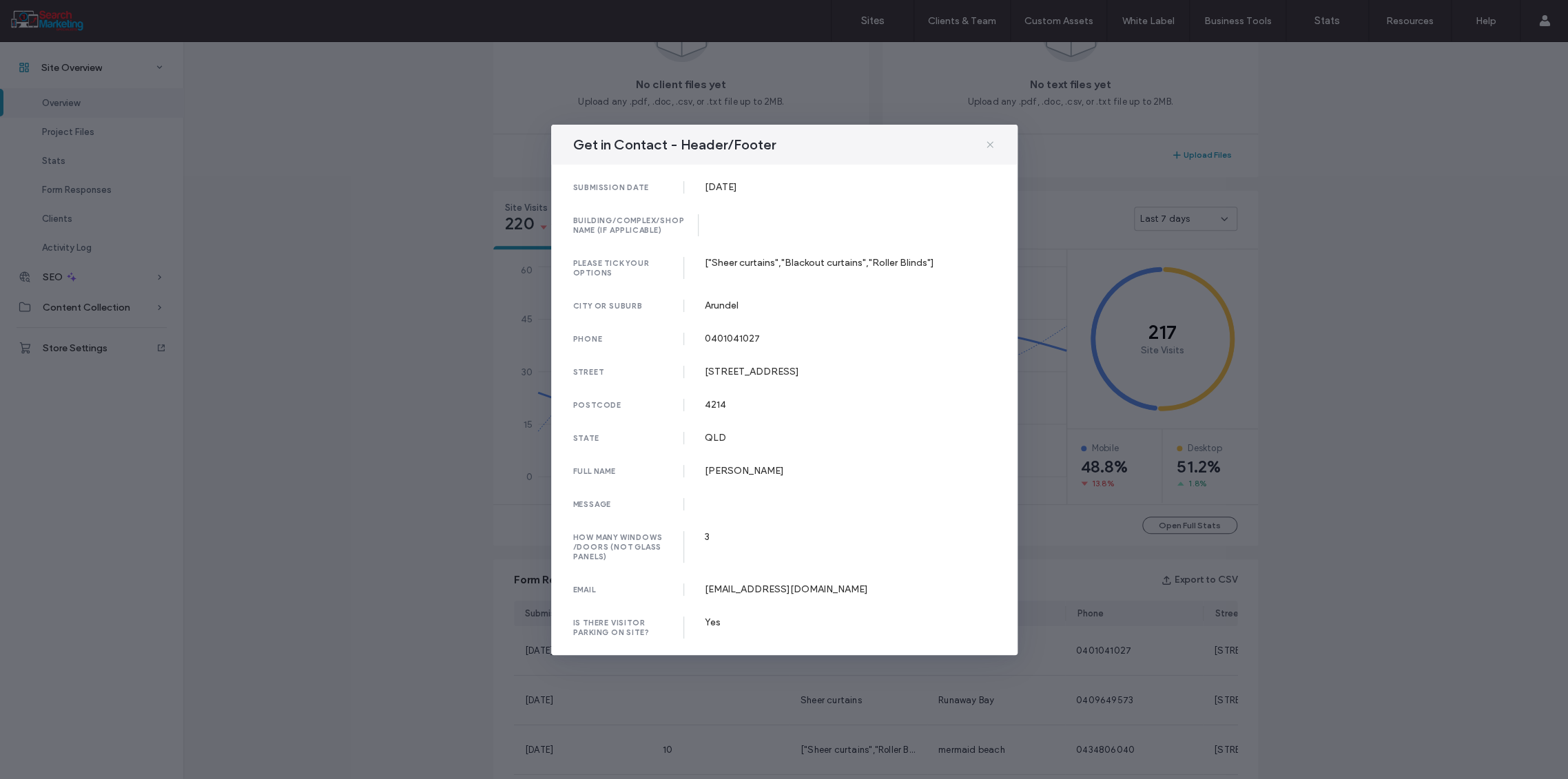
click at [990, 148] on icon at bounding box center [990, 144] width 11 height 11
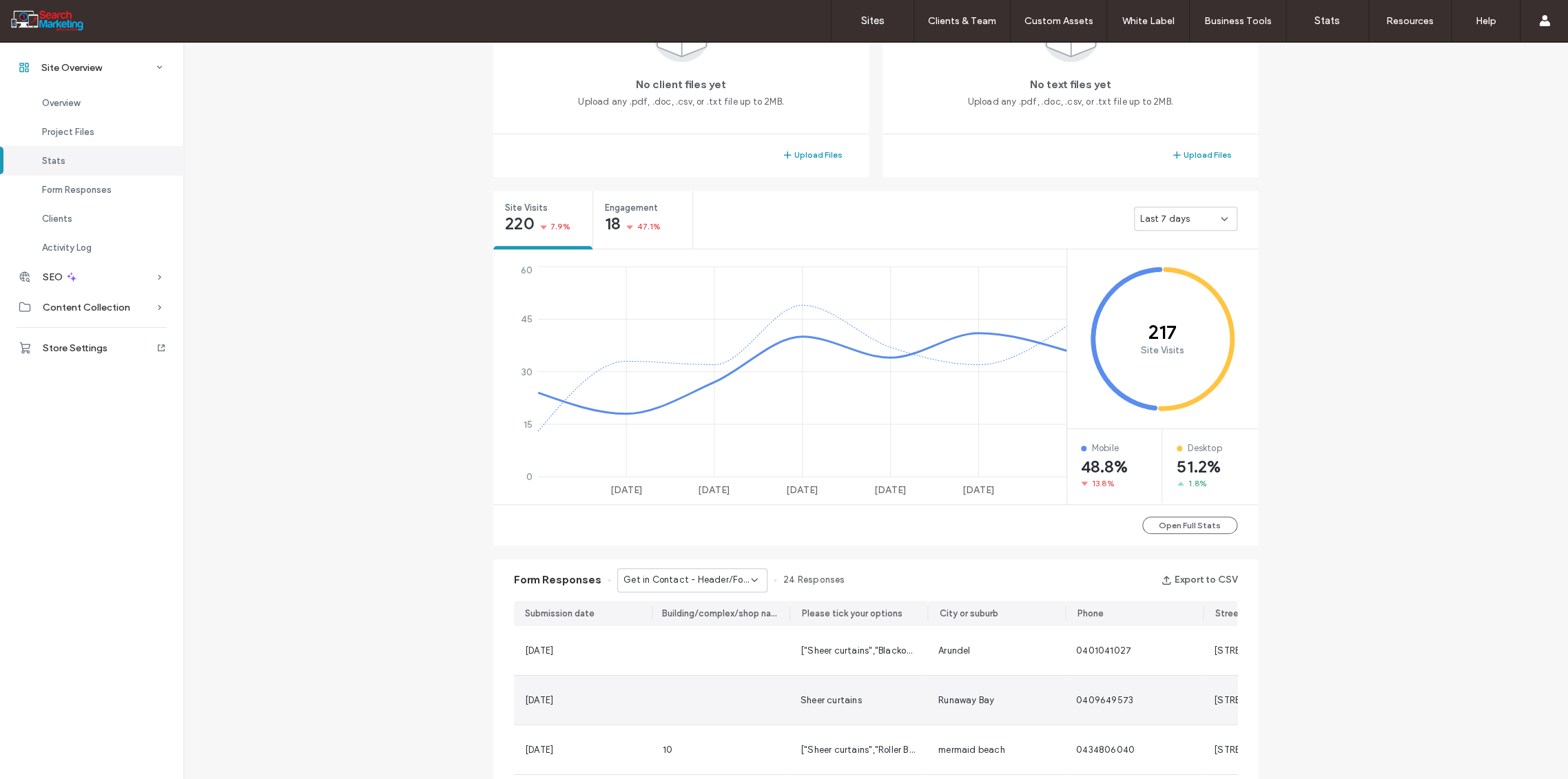
scroll to position [611, 0]
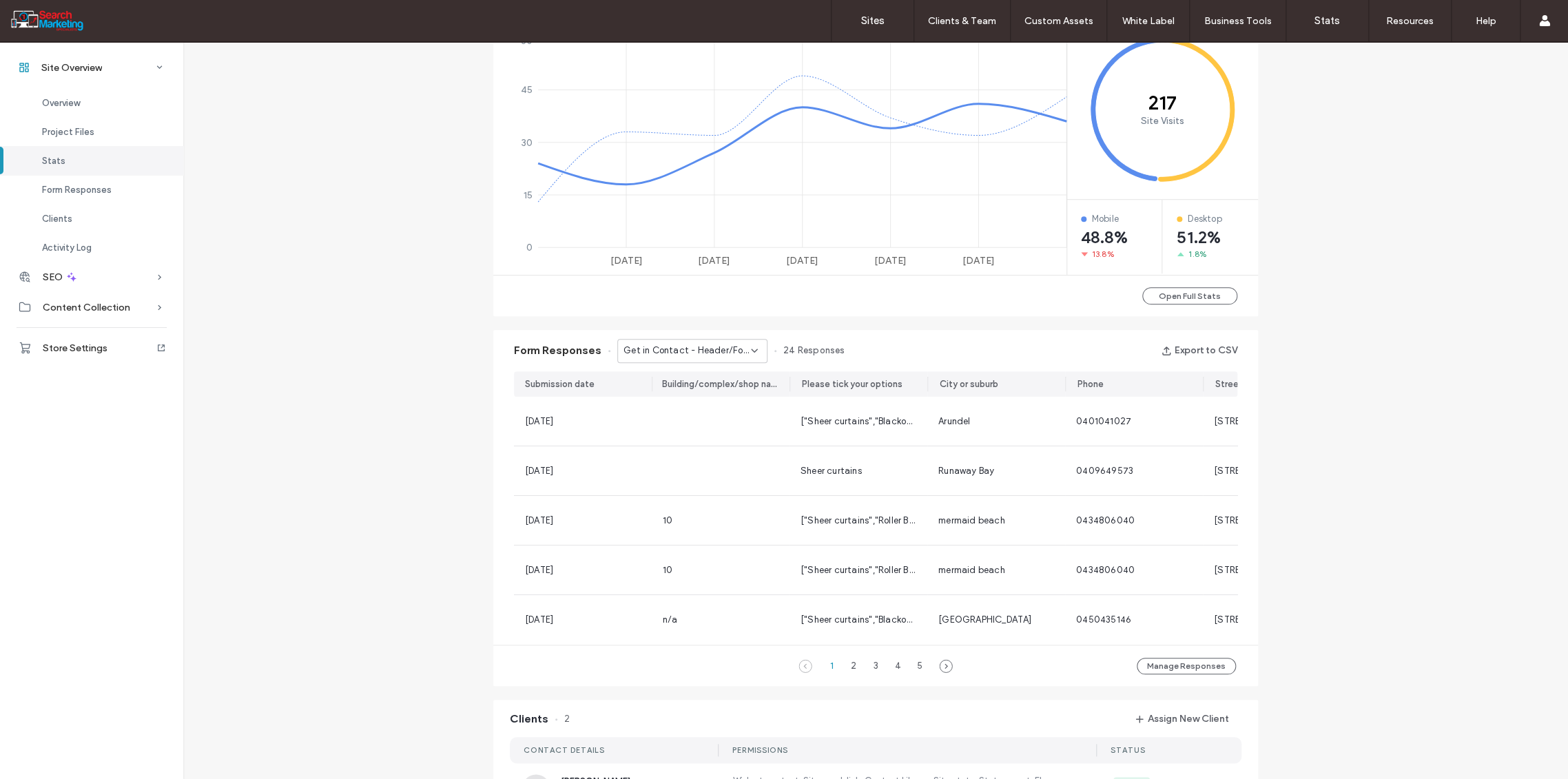
click at [749, 346] on icon at bounding box center [754, 350] width 11 height 11
click at [705, 443] on div "Get in Contact - Home page" at bounding box center [685, 432] width 149 height 24
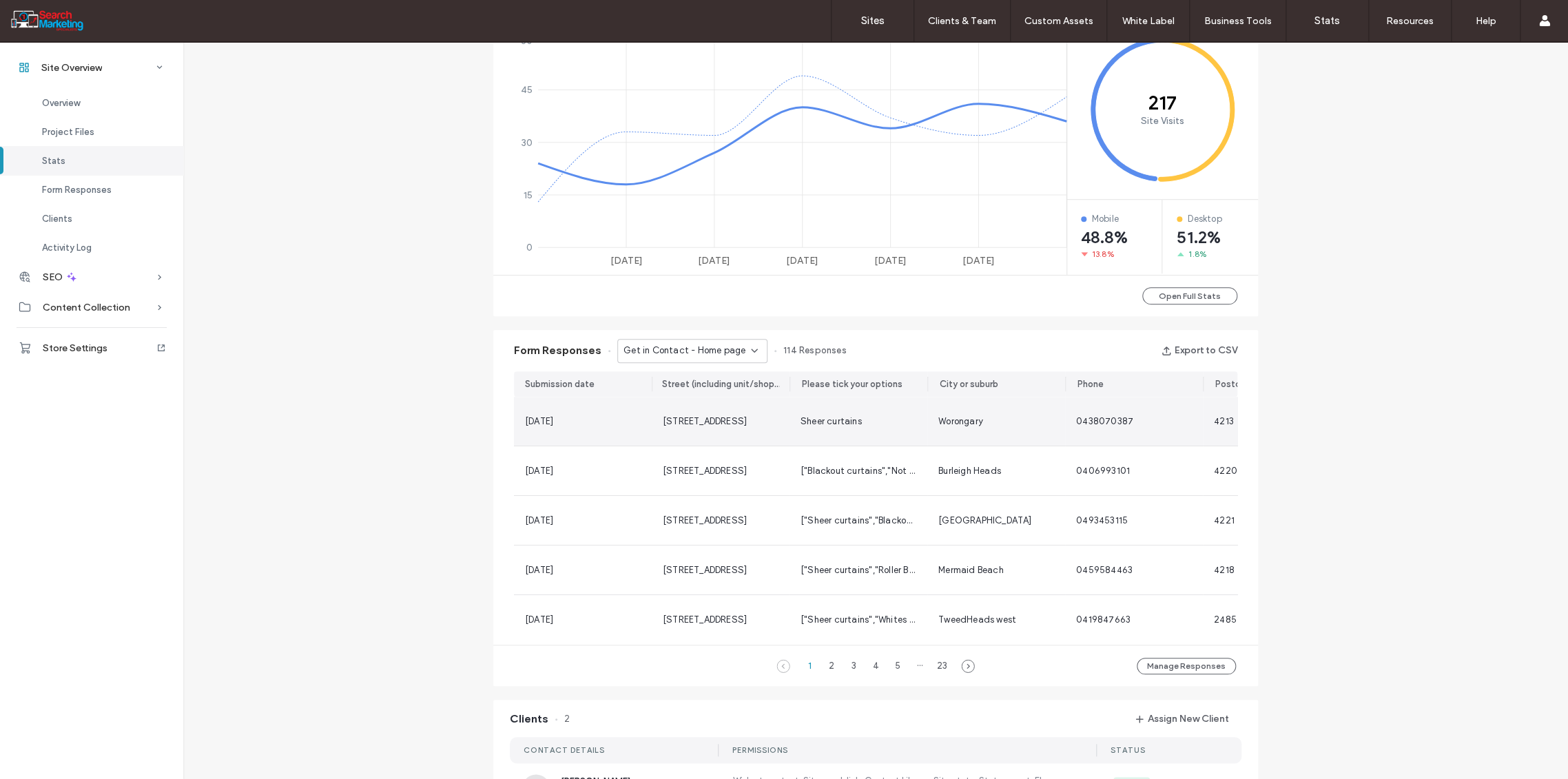
scroll to position [524, 0]
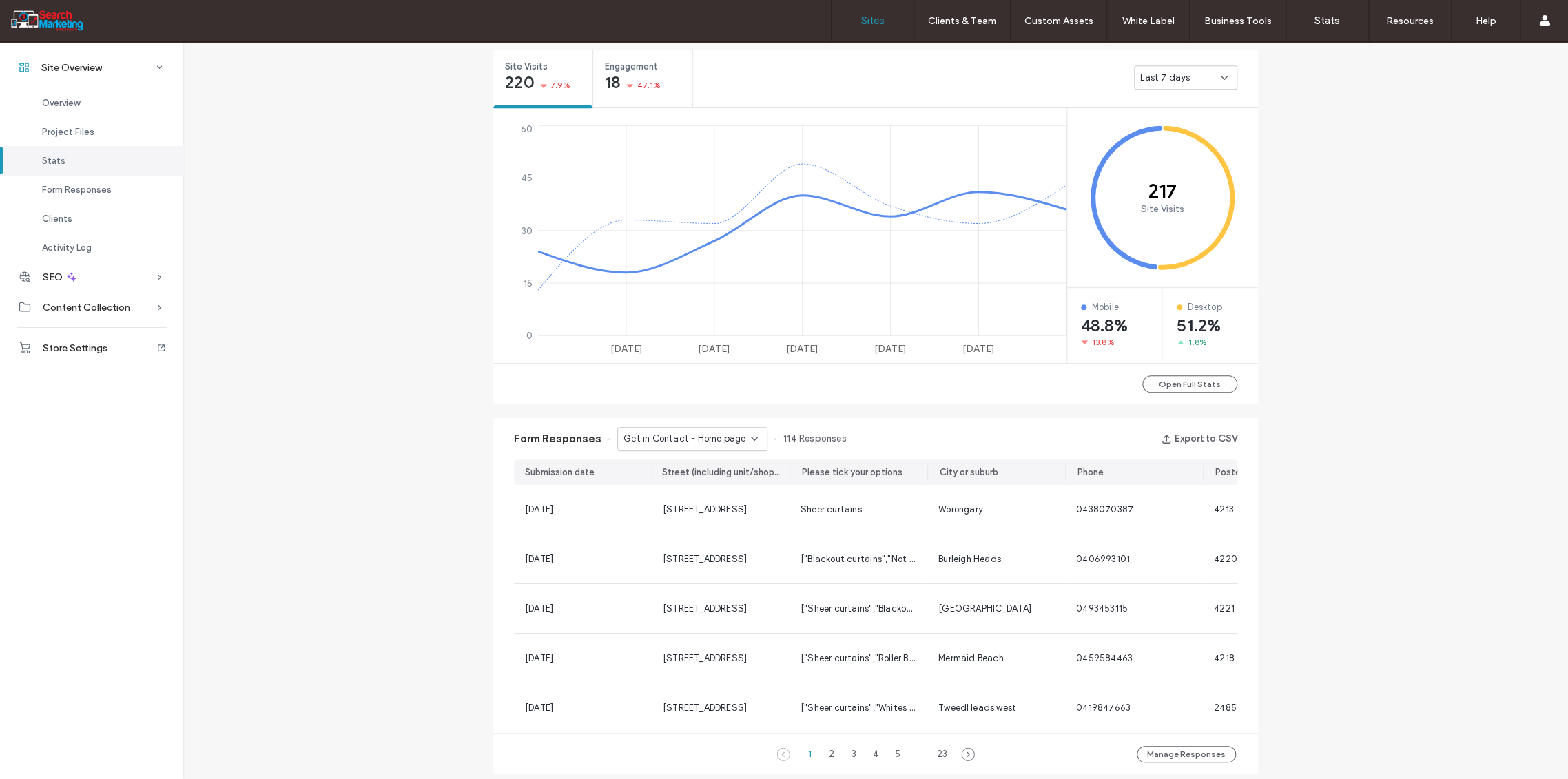
click at [869, 22] on label "Sites" at bounding box center [873, 20] width 23 height 12
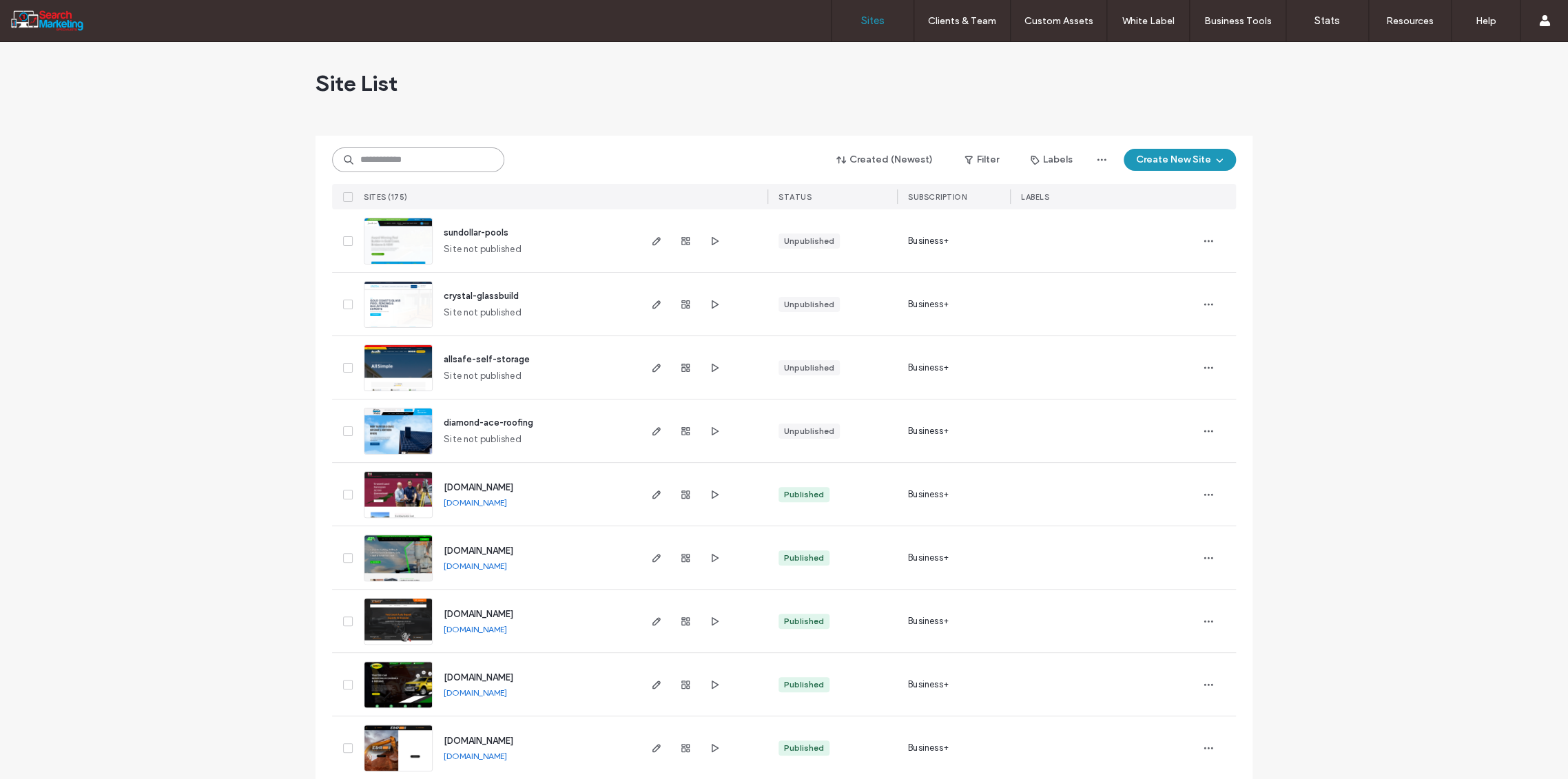
click at [381, 155] on input at bounding box center [418, 159] width 172 height 25
type input "******"
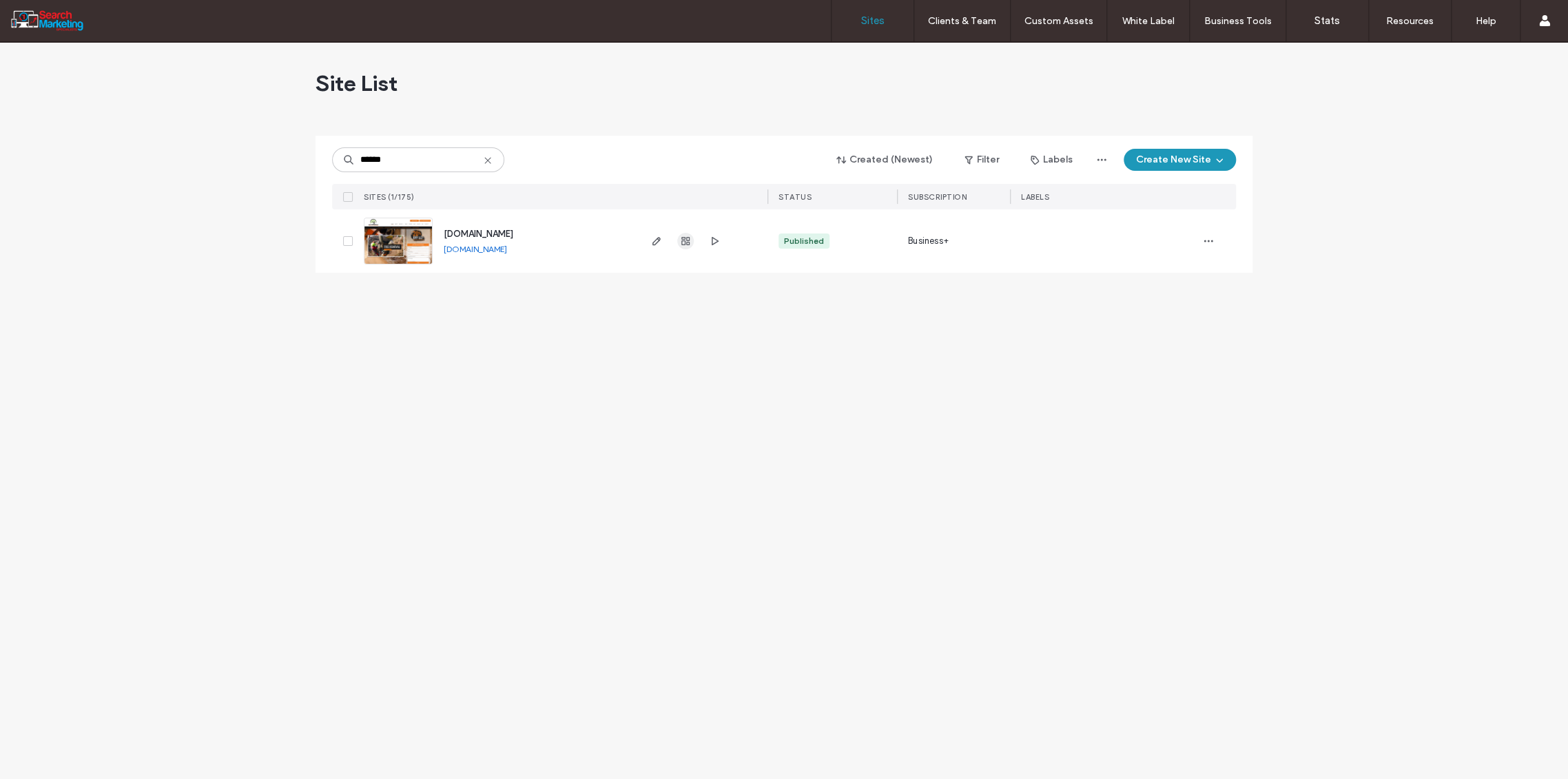
click at [686, 244] on use "button" at bounding box center [685, 240] width 8 height 8
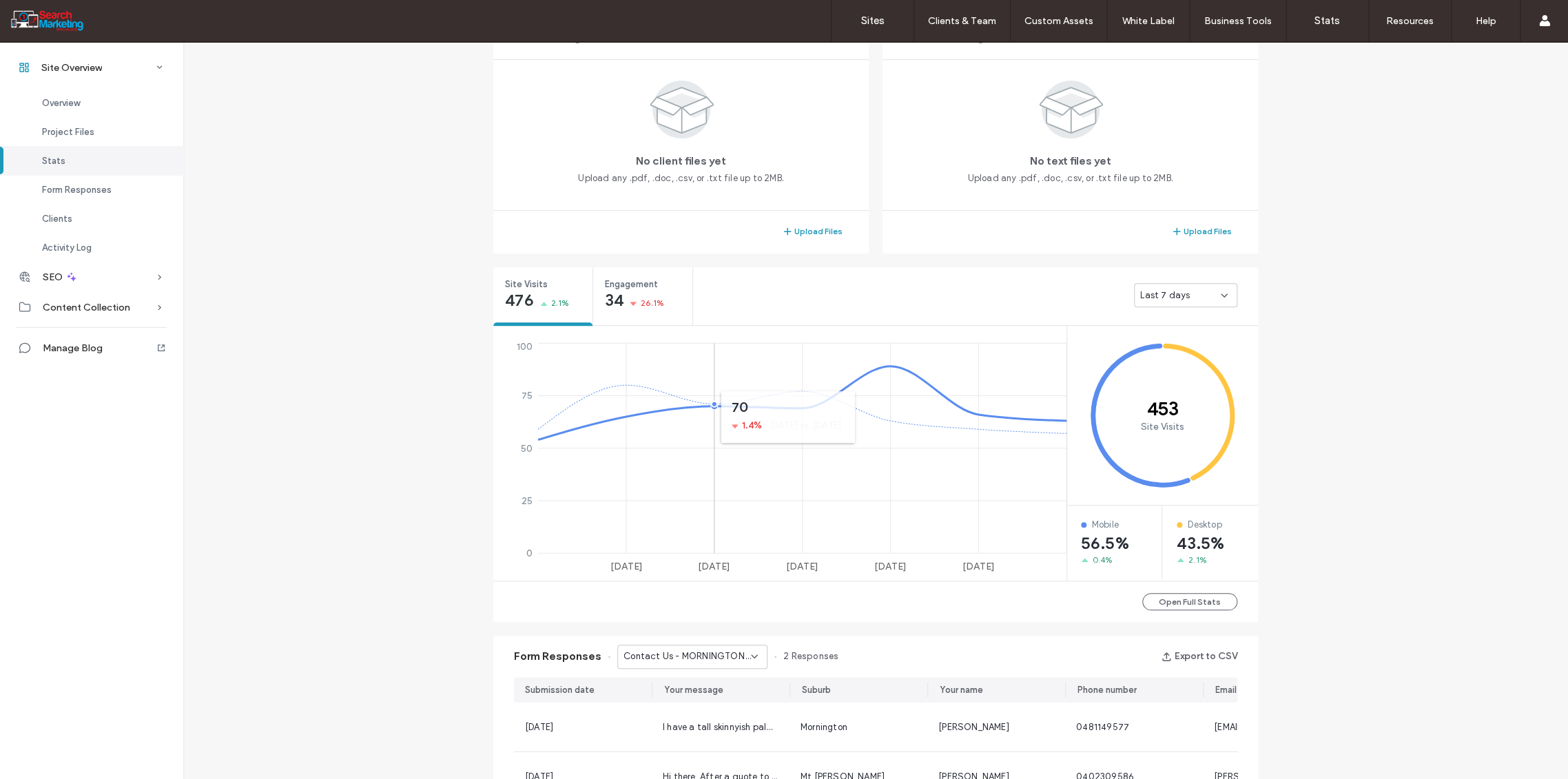
scroll to position [458, 0]
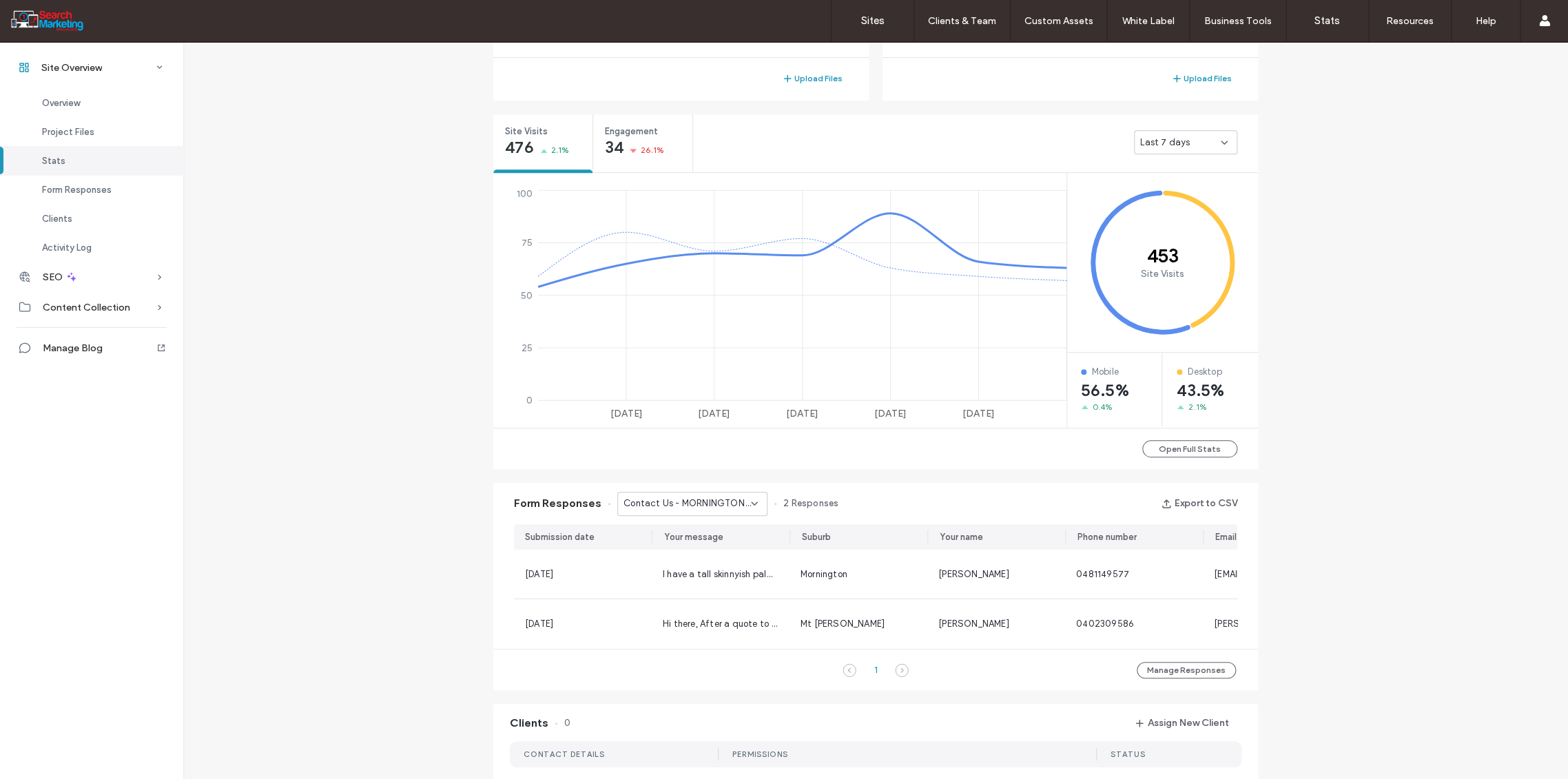
click at [751, 502] on use at bounding box center [754, 503] width 6 height 3
click at [708, 621] on span "Home Banner Form - TREE REMOVAL page" at bounding box center [682, 619] width 132 height 14
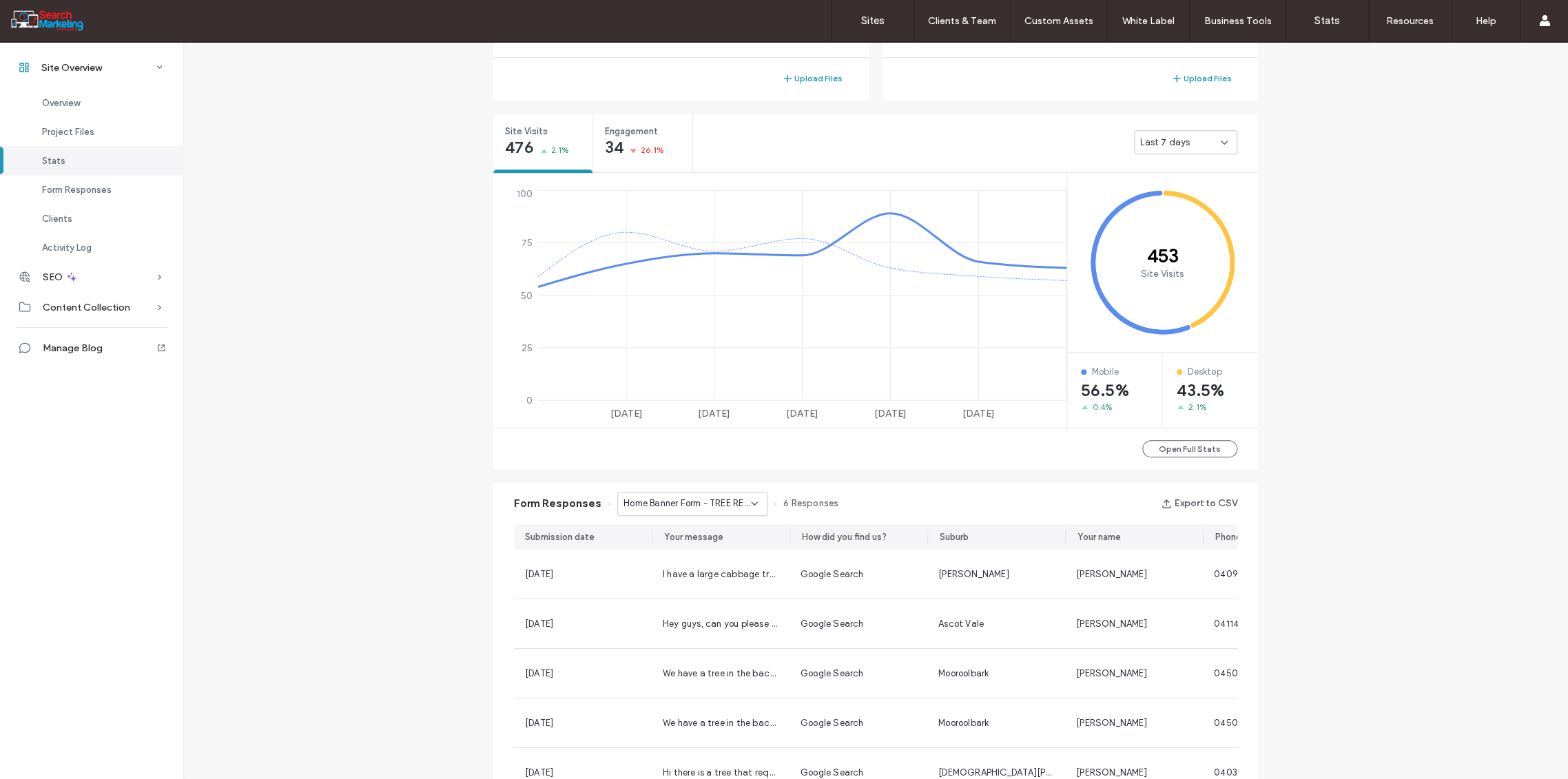
scroll to position [524, 0]
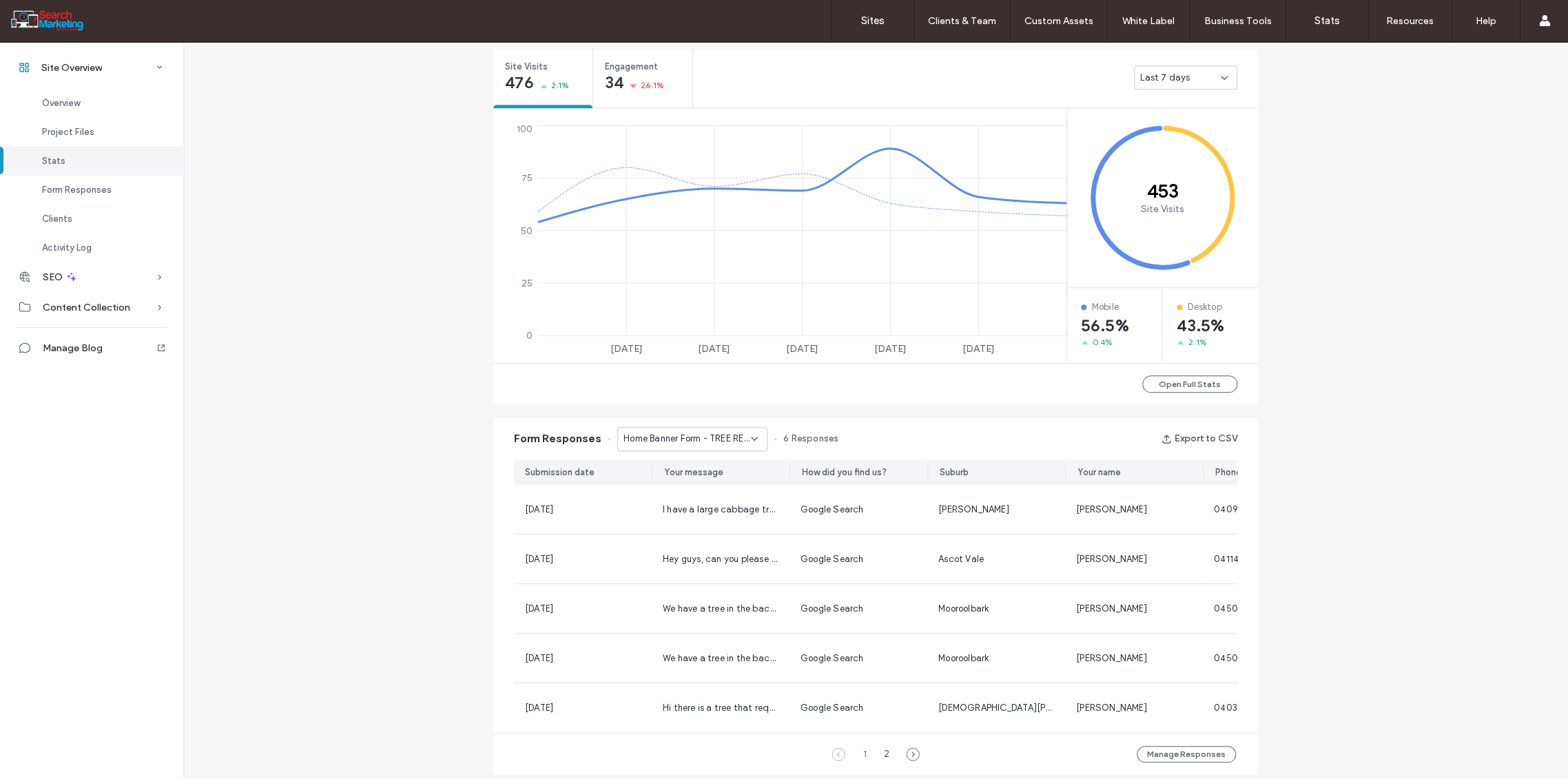
click at [749, 435] on icon at bounding box center [754, 439] width 11 height 11
click at [698, 526] on span "Home Banner Form - CONTACT page" at bounding box center [682, 525] width 132 height 14
click at [751, 436] on icon at bounding box center [754, 439] width 11 height 11
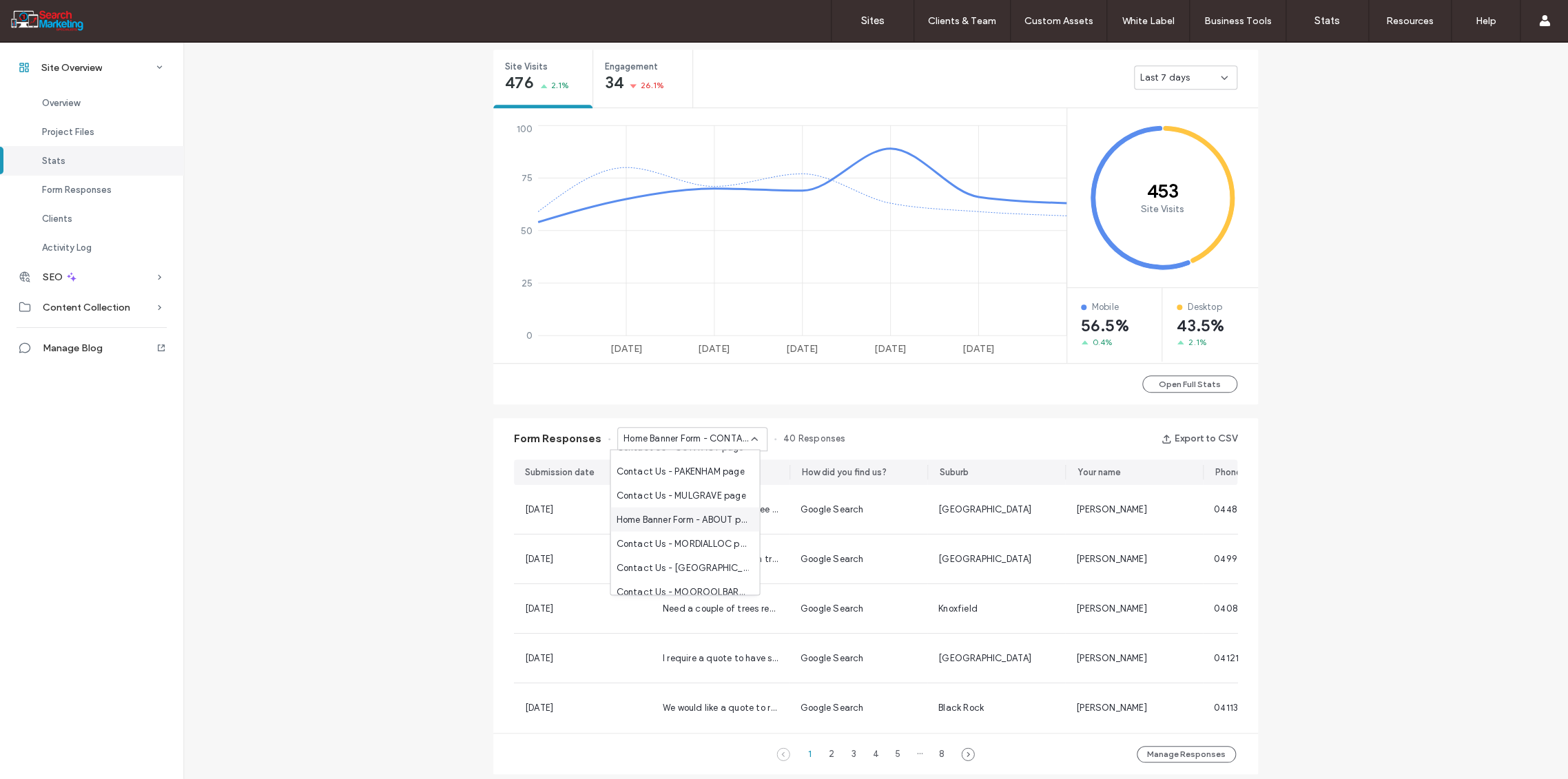
click at [700, 521] on span "Home Banner Form - ABOUT page" at bounding box center [682, 519] width 132 height 14
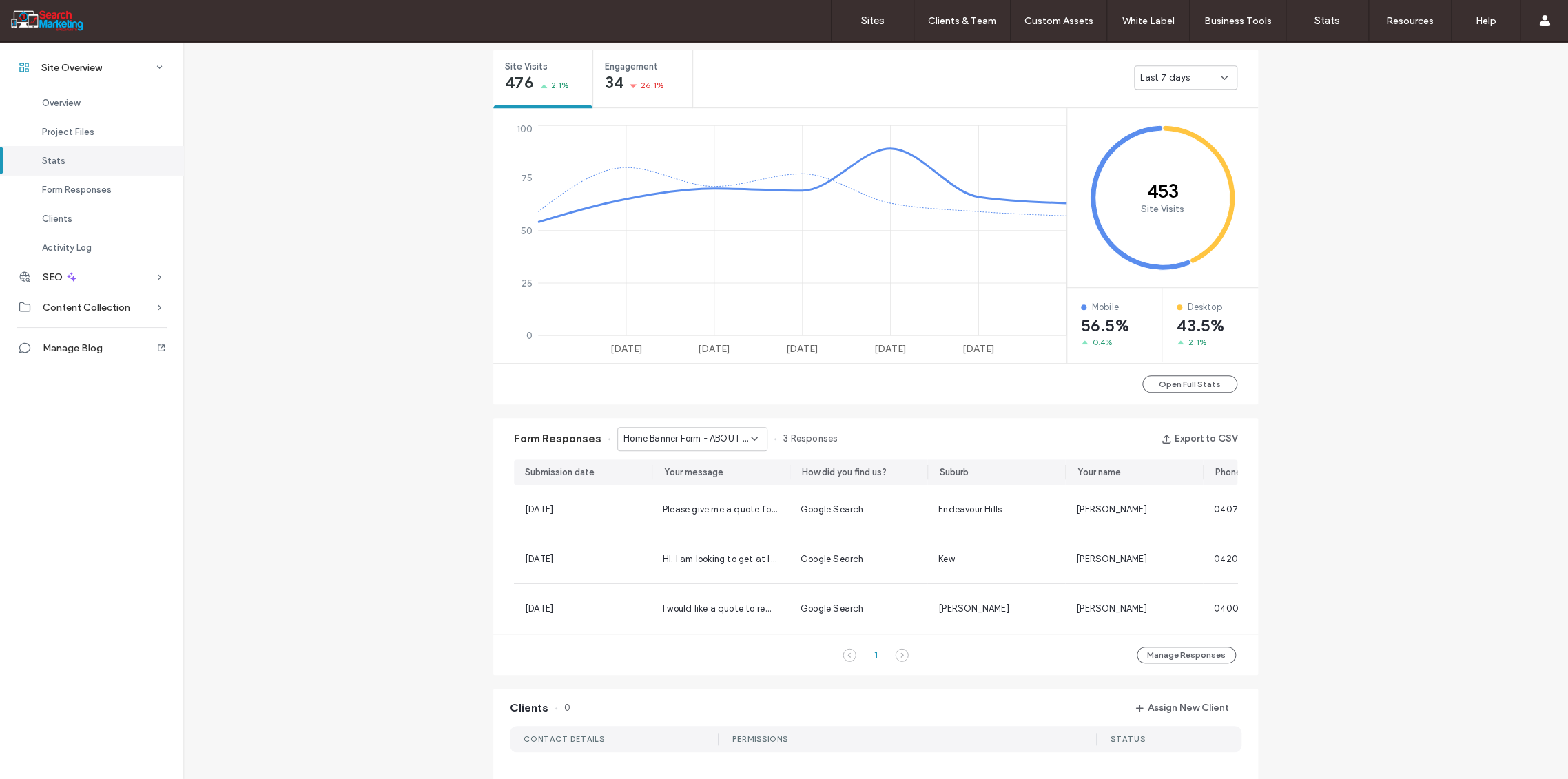
click at [749, 437] on icon at bounding box center [754, 439] width 11 height 11
click at [708, 545] on span "Home Banner Form - HOME page" at bounding box center [682, 540] width 132 height 14
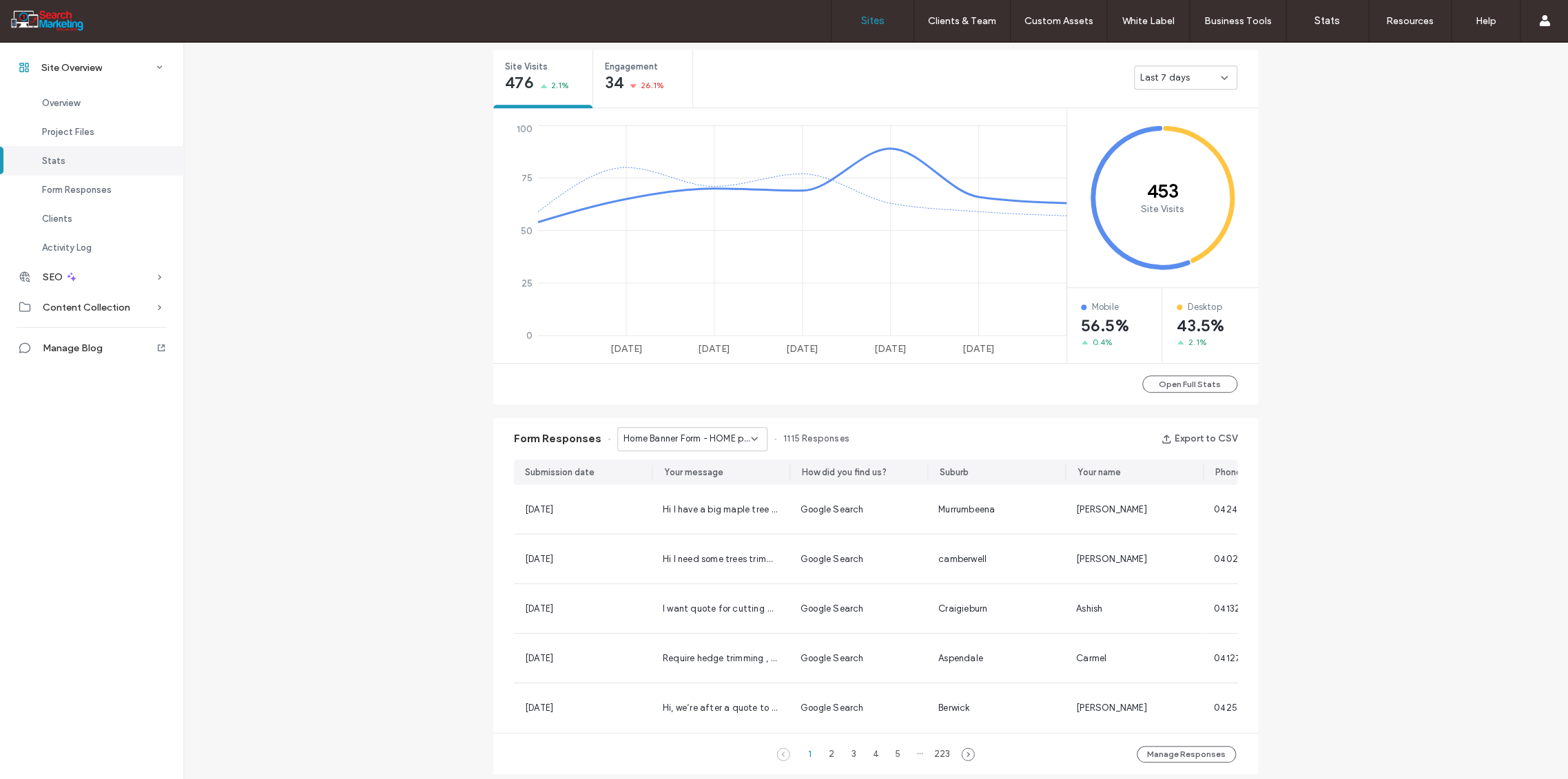
click at [868, 22] on label "Sites" at bounding box center [873, 20] width 23 height 12
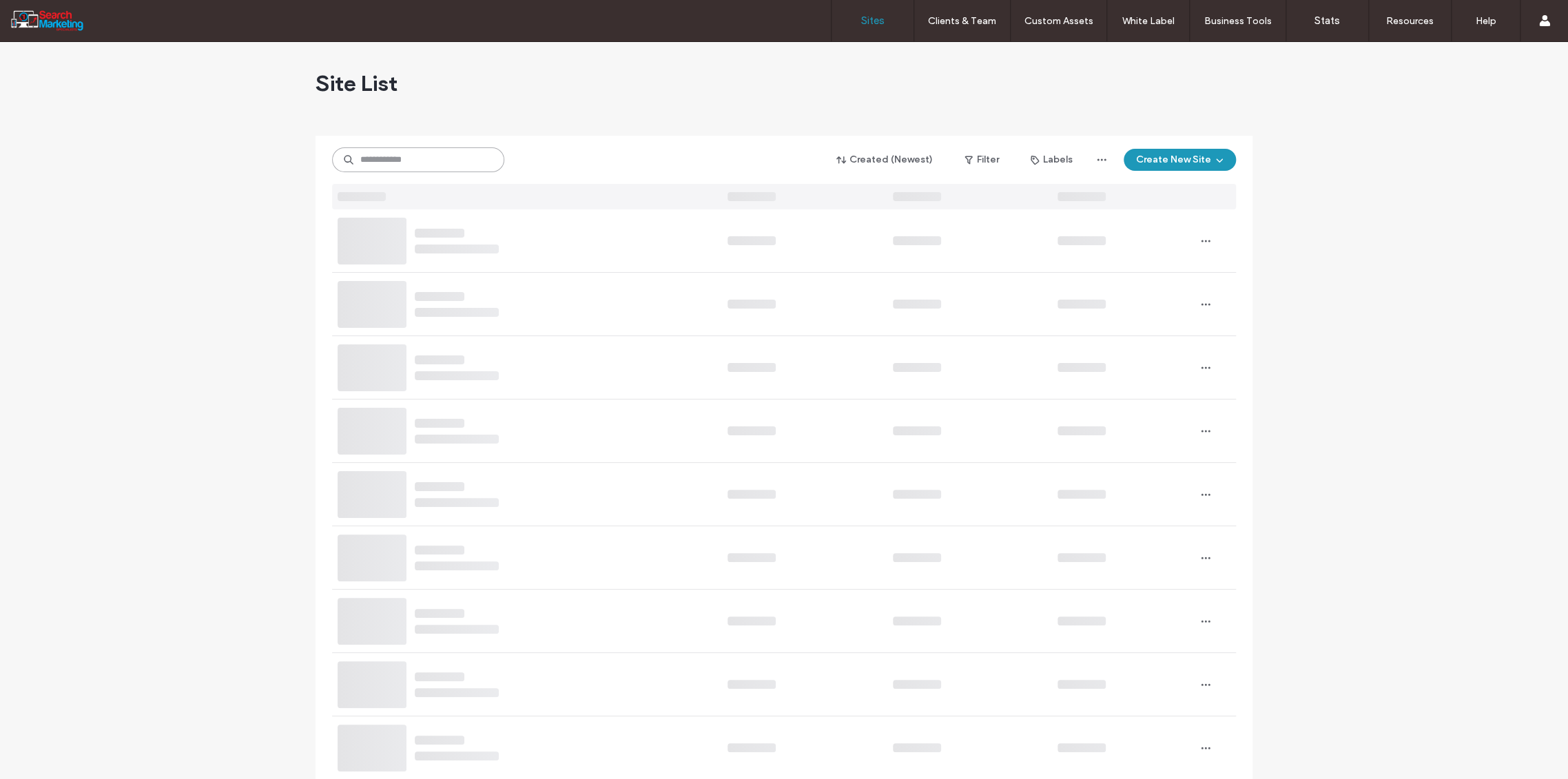
click at [383, 161] on input at bounding box center [418, 159] width 172 height 25
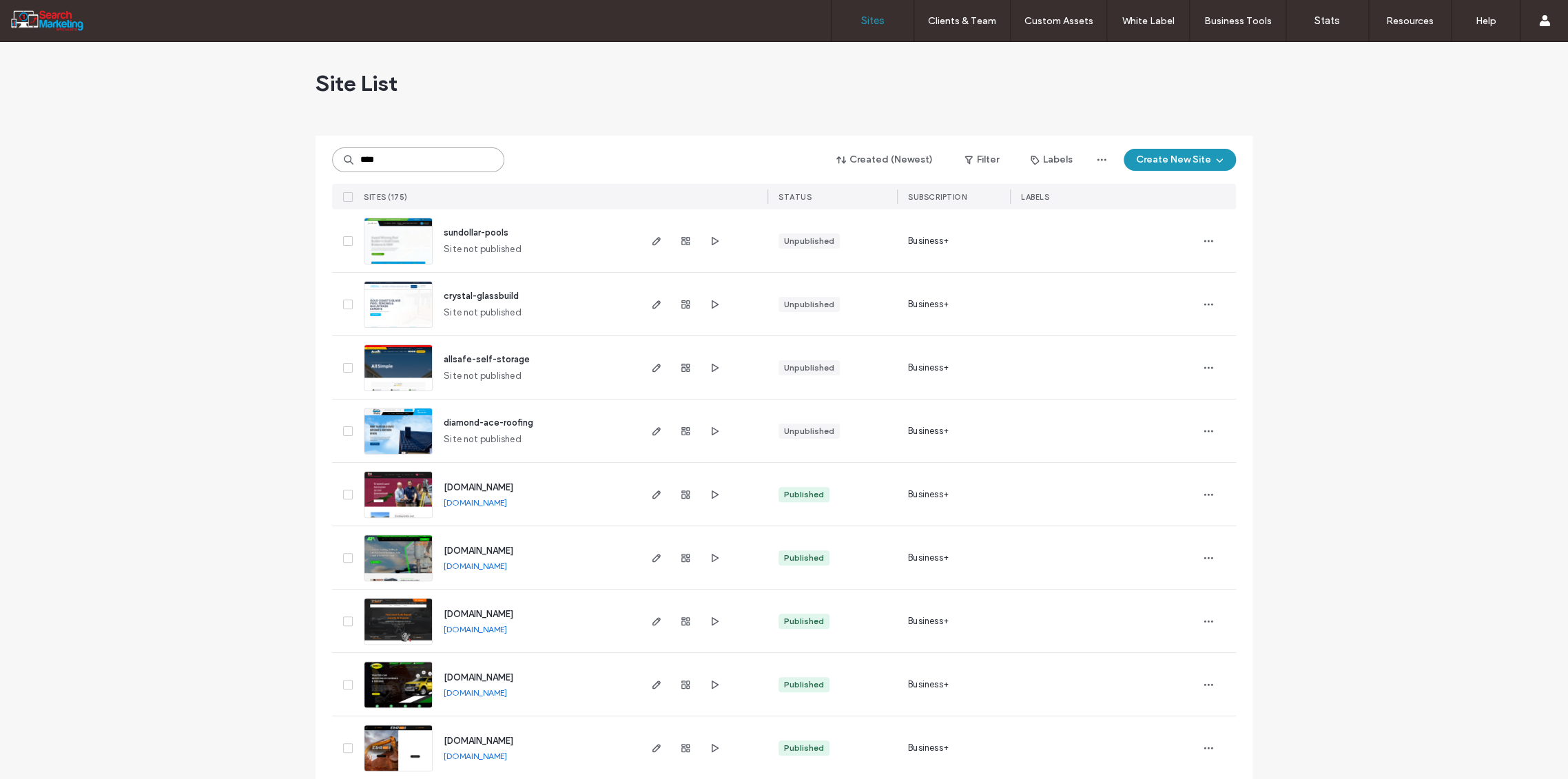
type input "****"
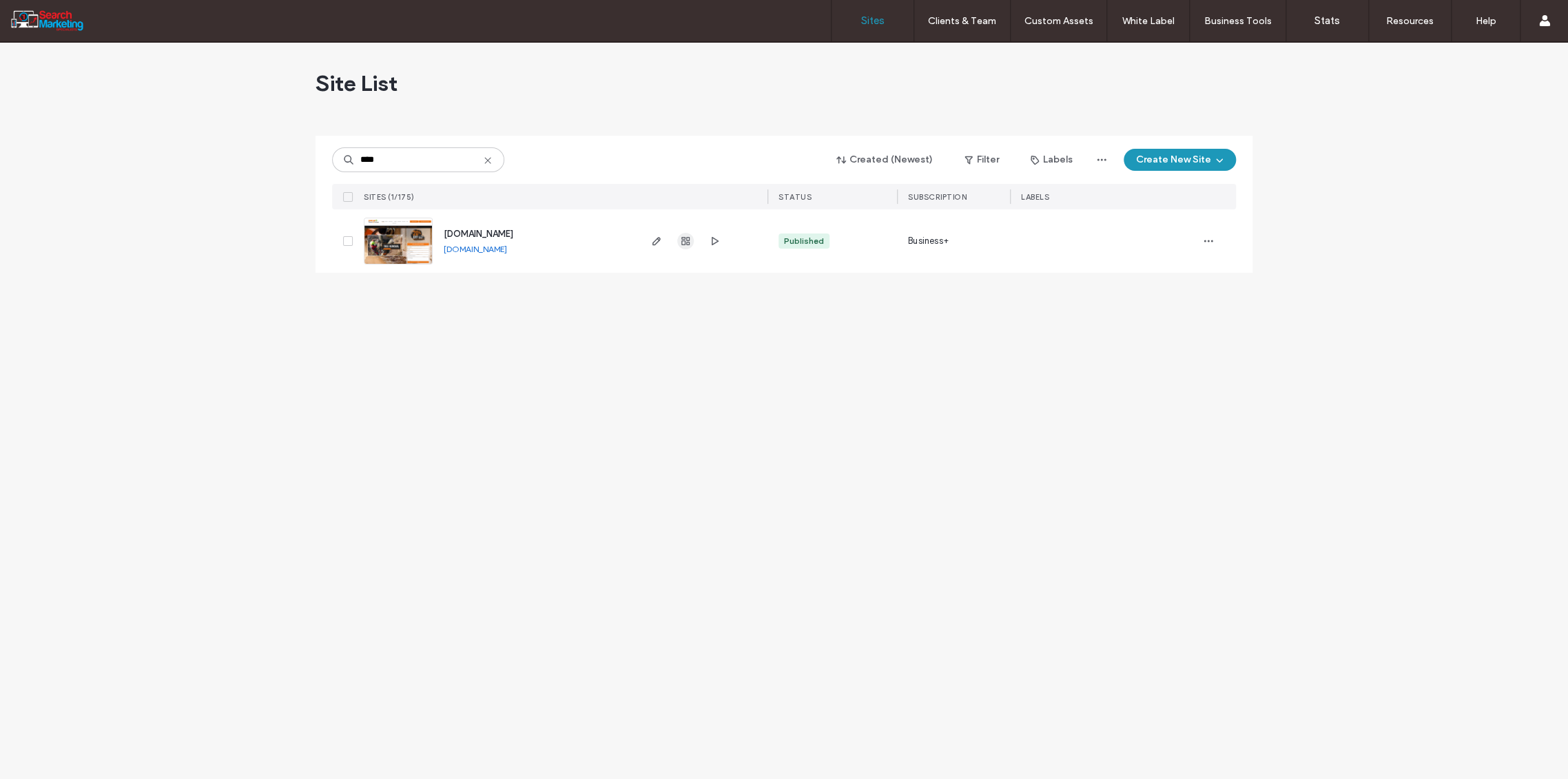
click at [681, 240] on use "button" at bounding box center [685, 240] width 8 height 8
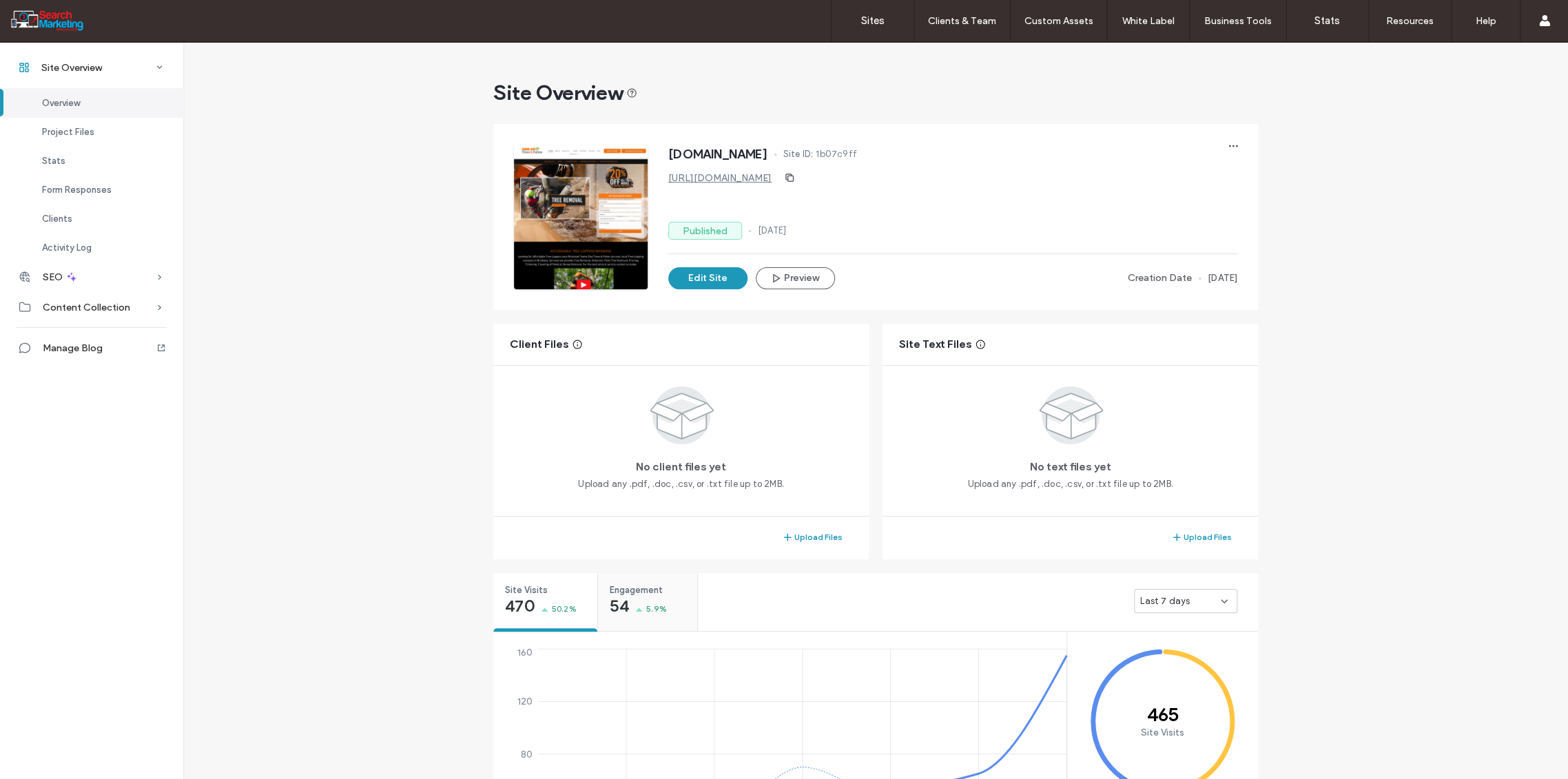
scroll to position [382, 0]
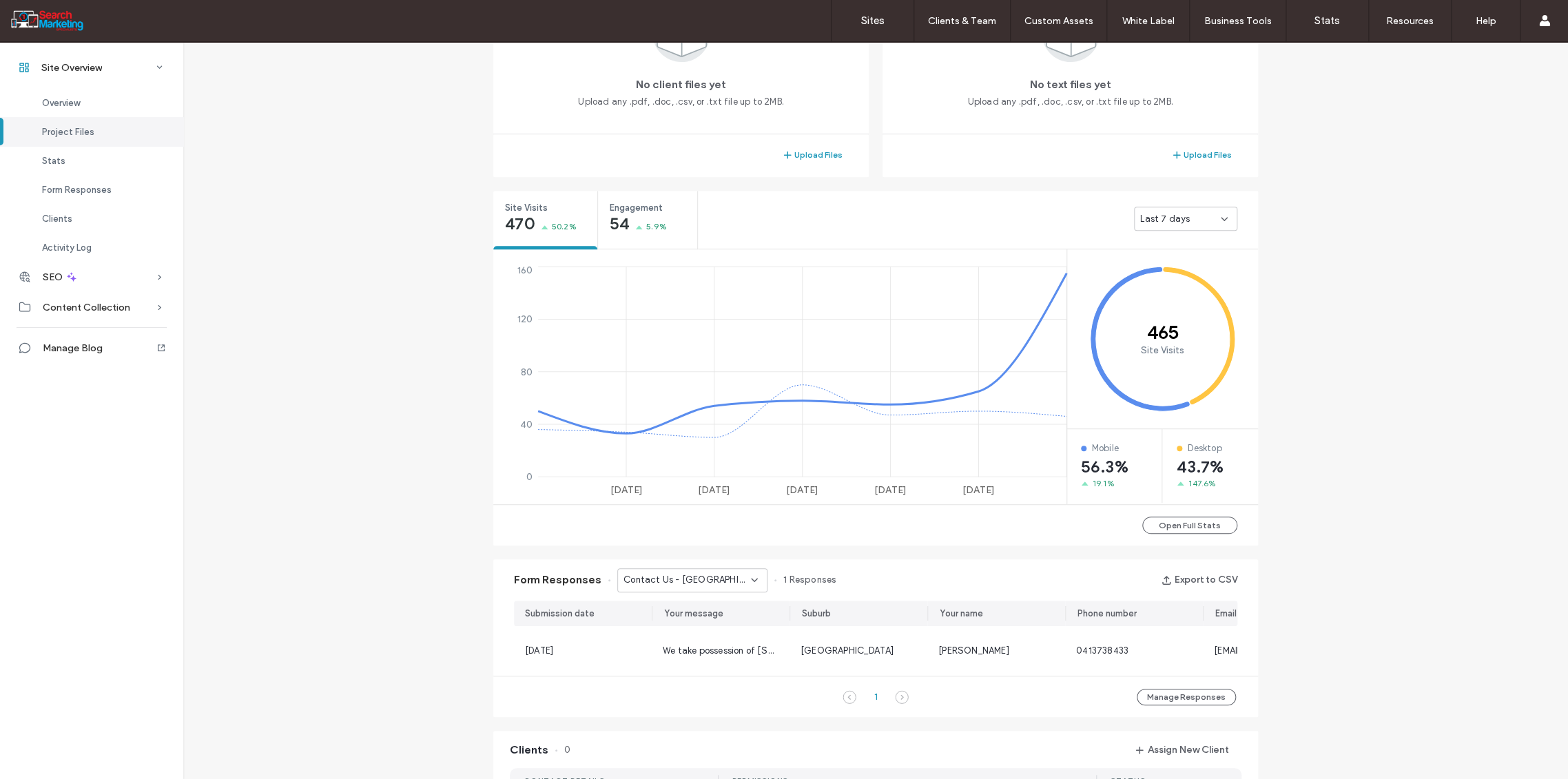
click at [749, 577] on icon at bounding box center [754, 580] width 11 height 11
click at [708, 649] on span "Contact Us - PRUNING AND SHAPING page" at bounding box center [682, 651] width 132 height 14
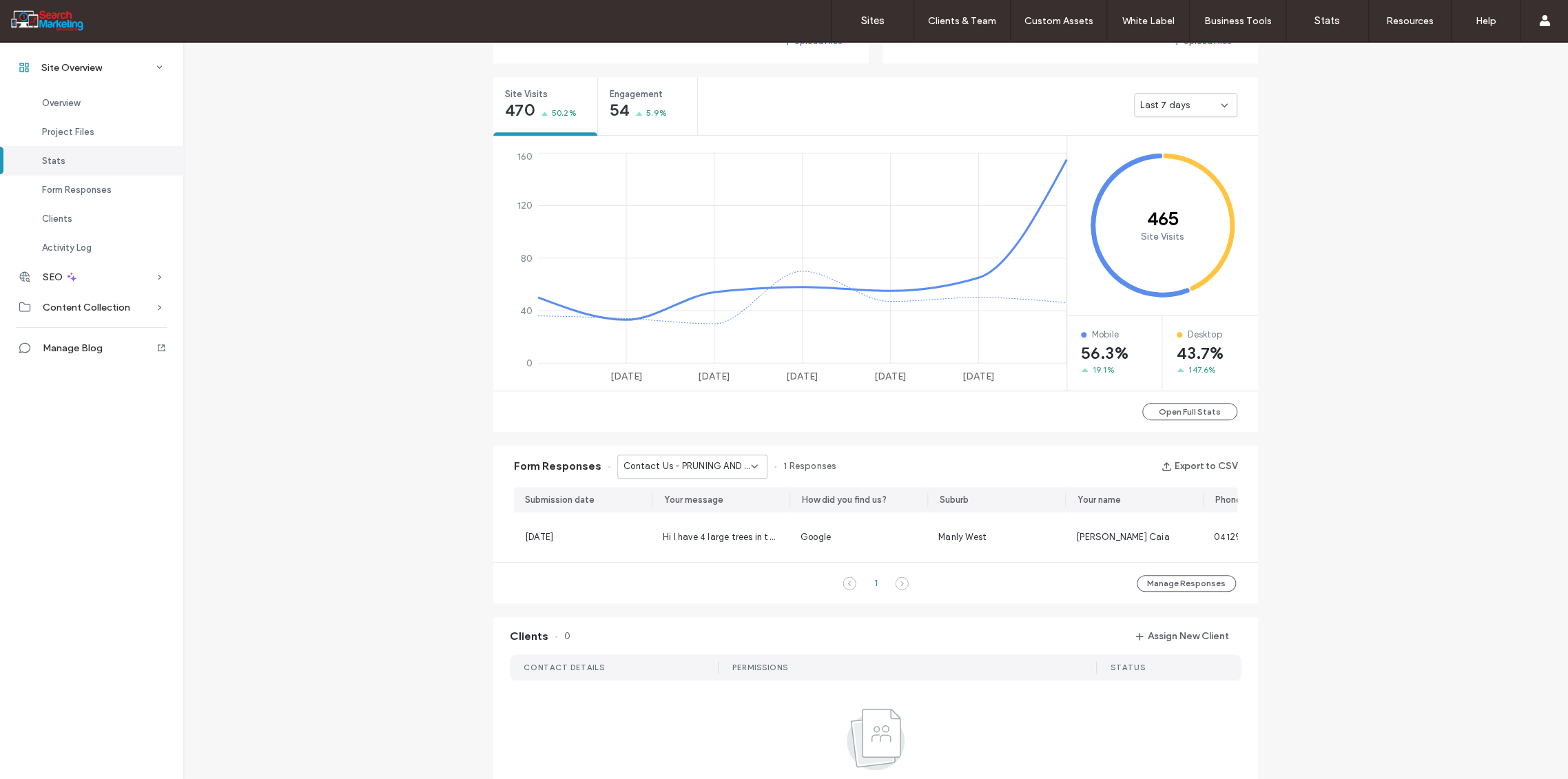
scroll to position [504, 0]
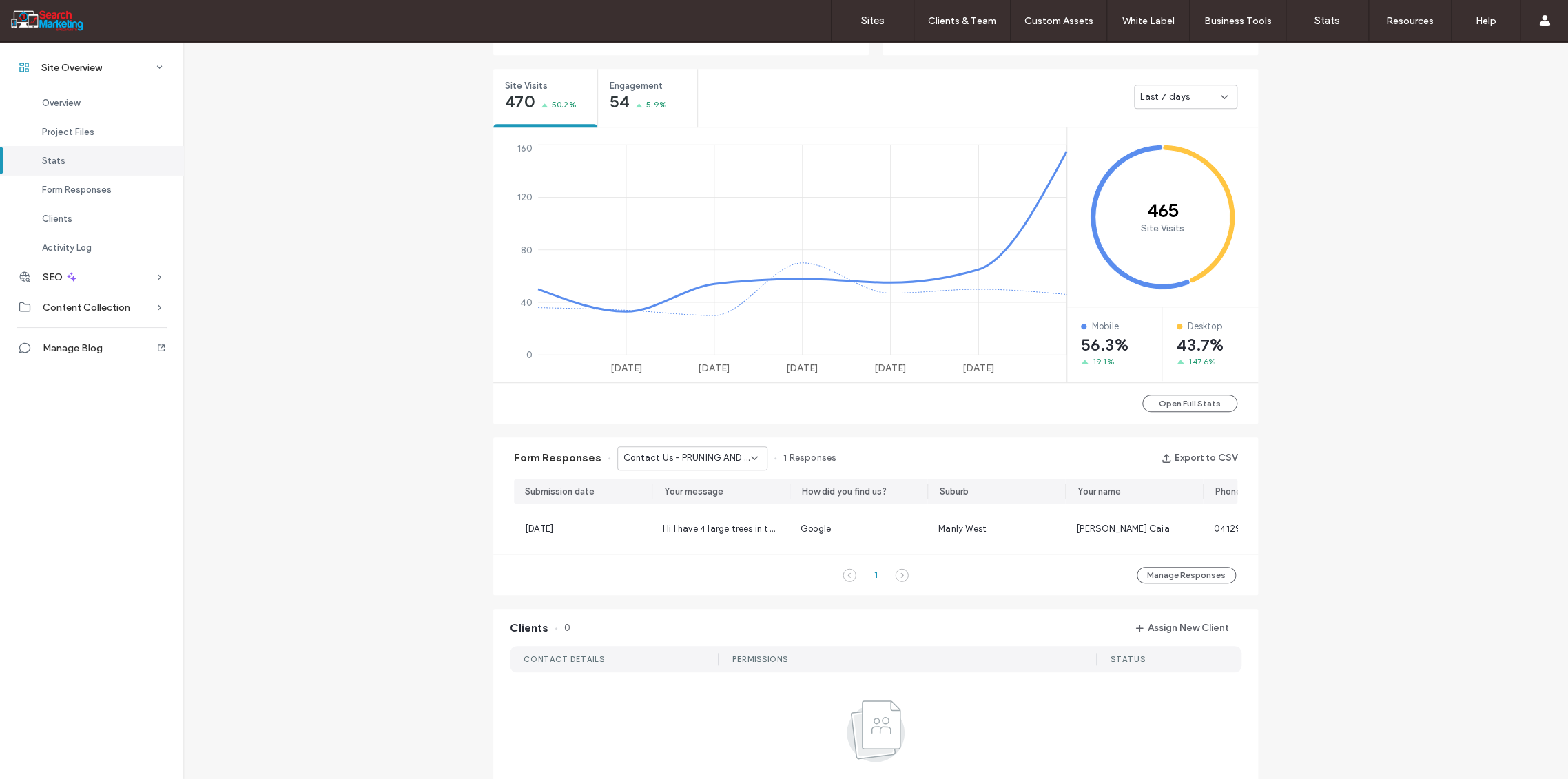
click at [749, 458] on icon at bounding box center [754, 458] width 11 height 11
click at [704, 558] on span "Contact Us - PALMS page" at bounding box center [671, 565] width 111 height 14
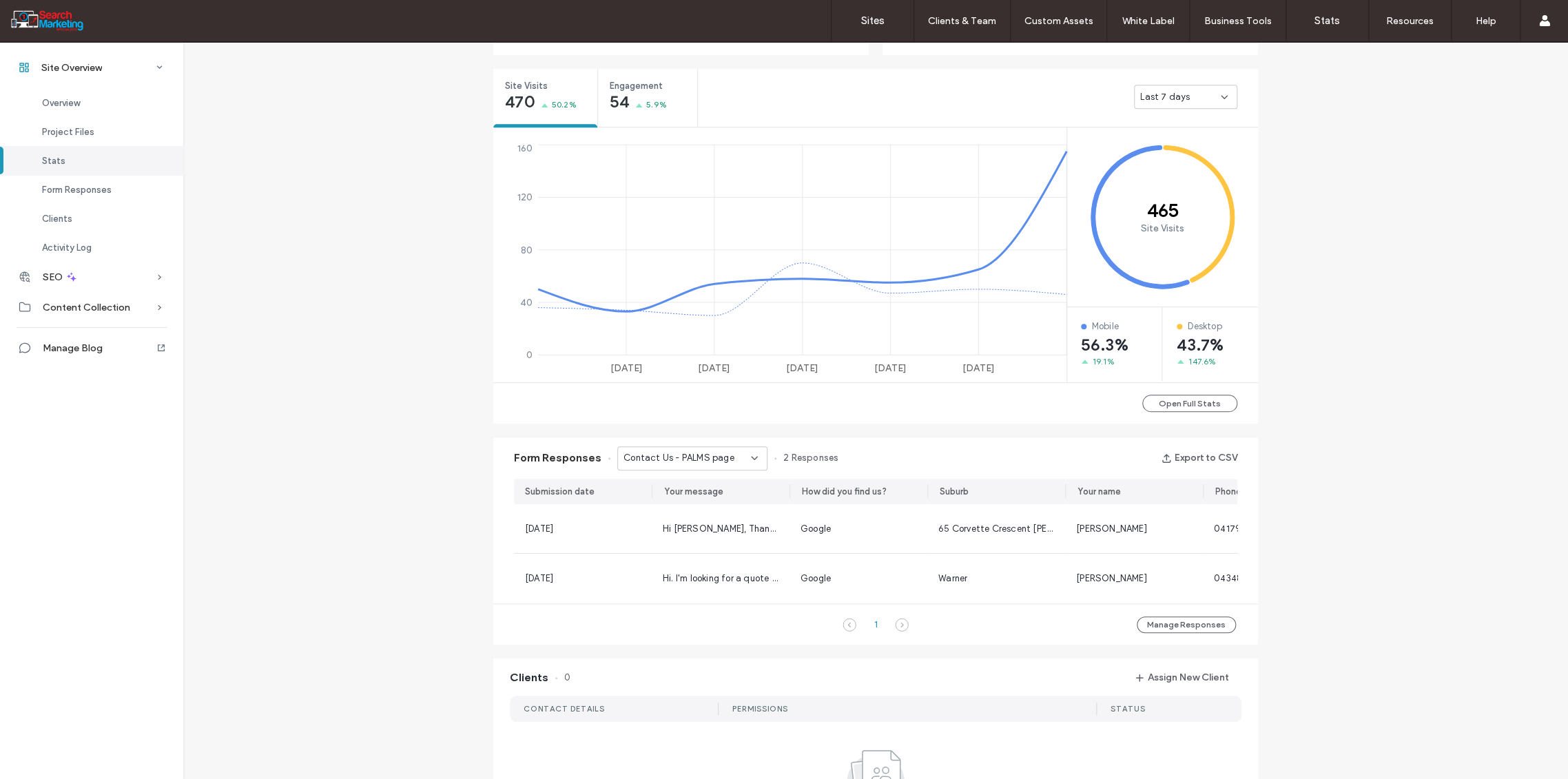
click at [750, 458] on icon at bounding box center [754, 458] width 11 height 11
click at [690, 530] on span "Contact Us - TREE REMOVAL page" at bounding box center [682, 527] width 132 height 14
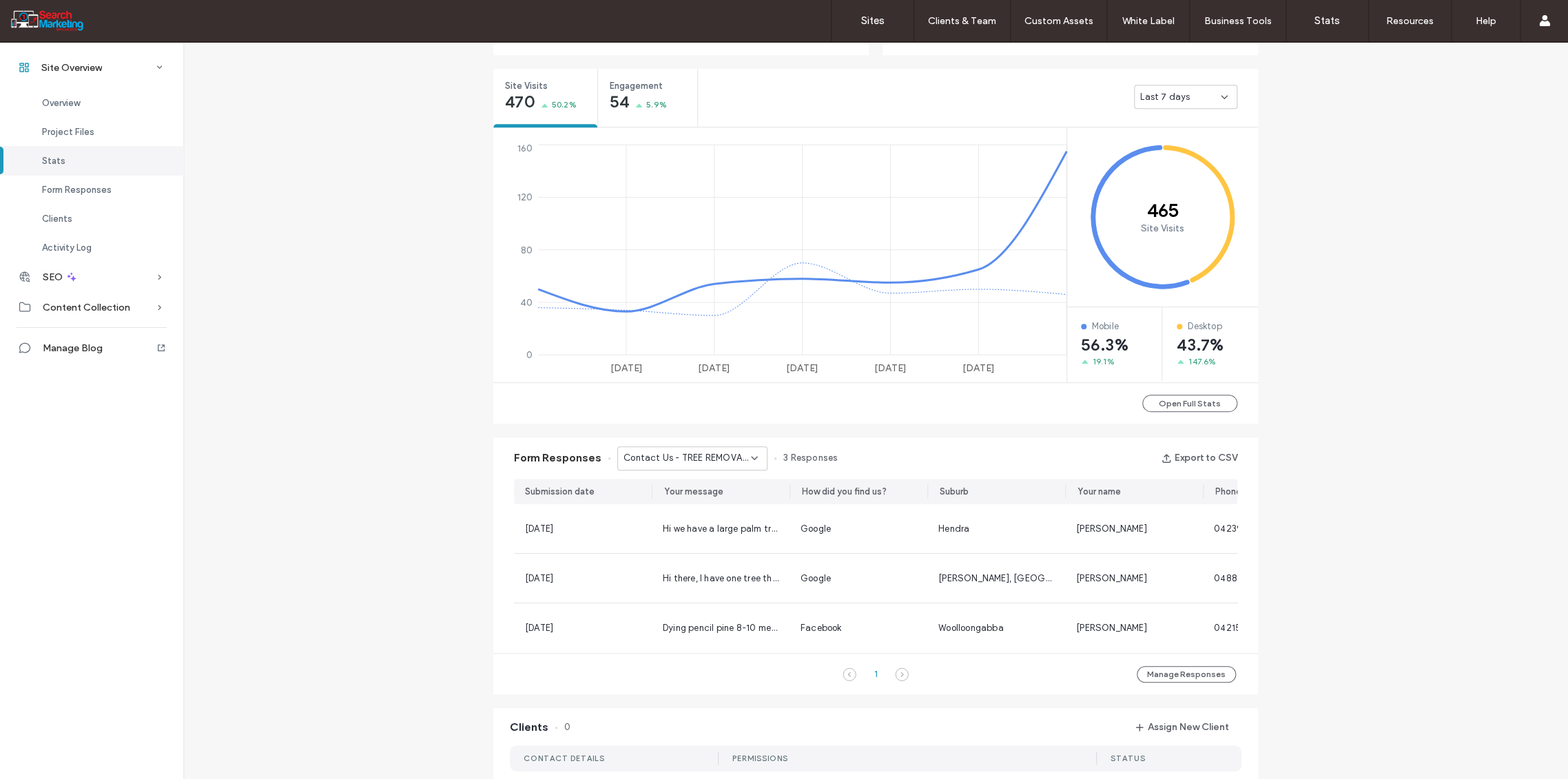
click at [751, 458] on use at bounding box center [754, 458] width 6 height 3
click at [685, 543] on span "Contact Us - HOME page" at bounding box center [670, 546] width 108 height 14
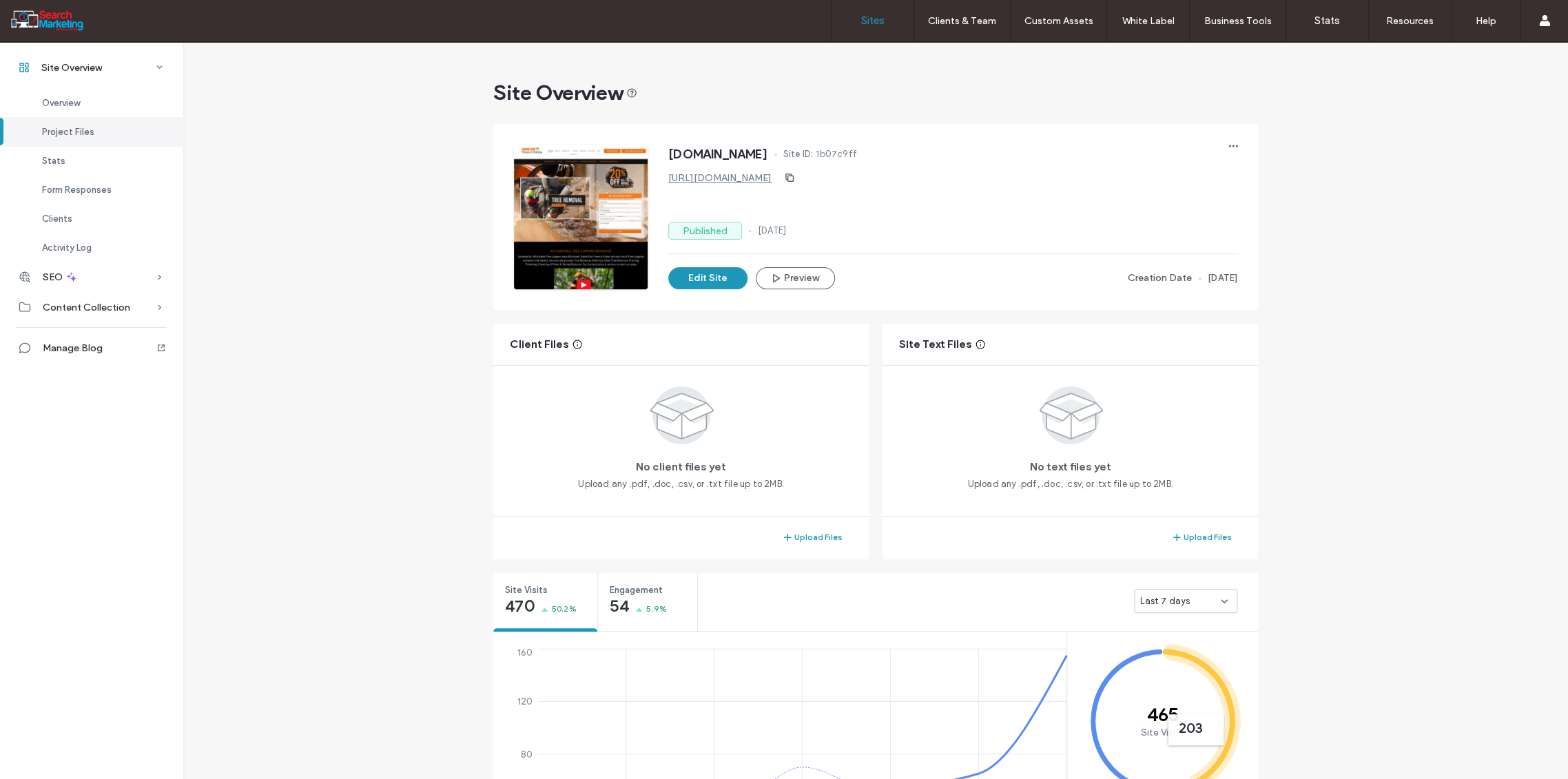
click at [872, 19] on label "Sites" at bounding box center [873, 20] width 23 height 12
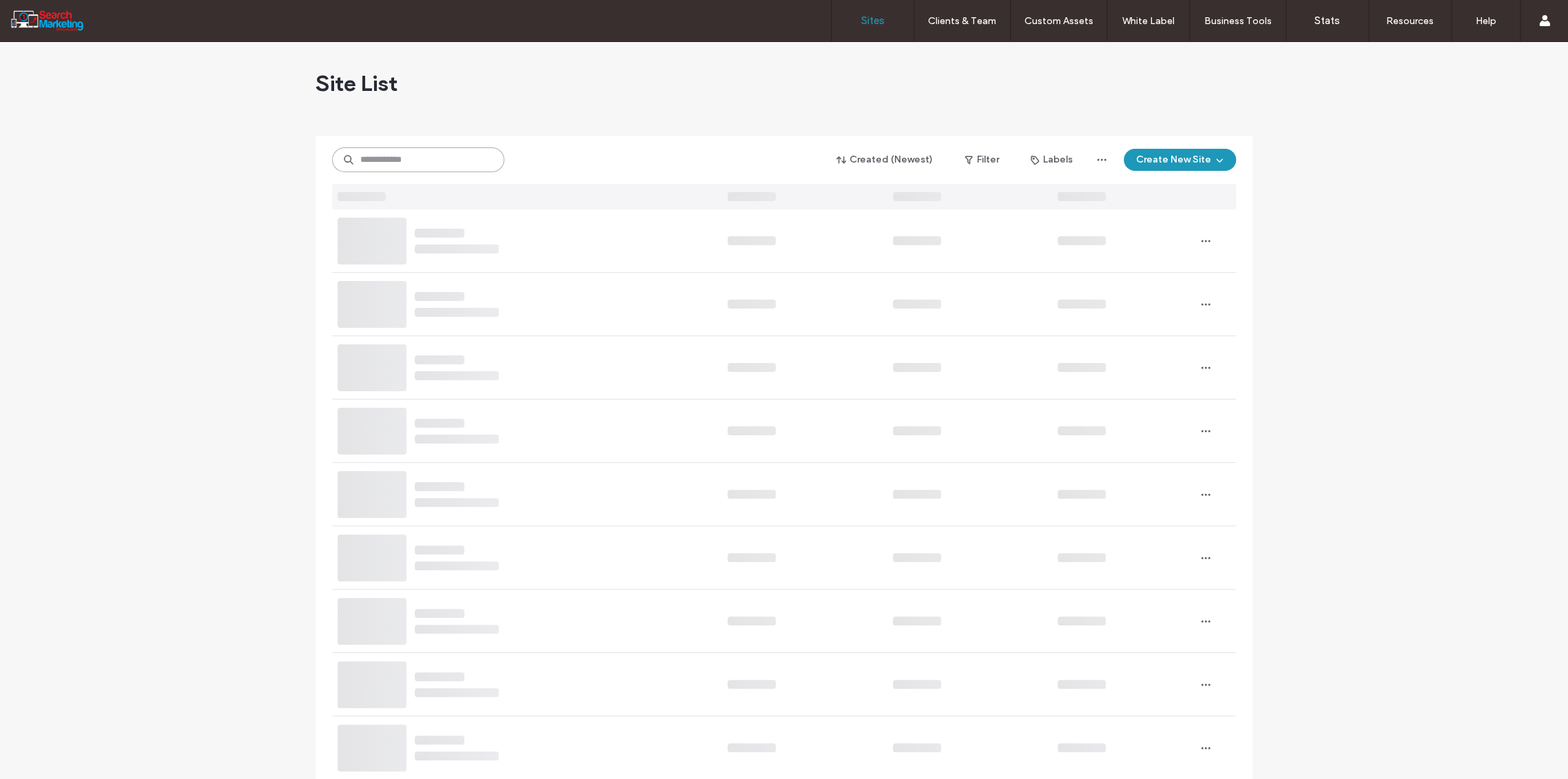
click at [411, 161] on input at bounding box center [418, 159] width 172 height 25
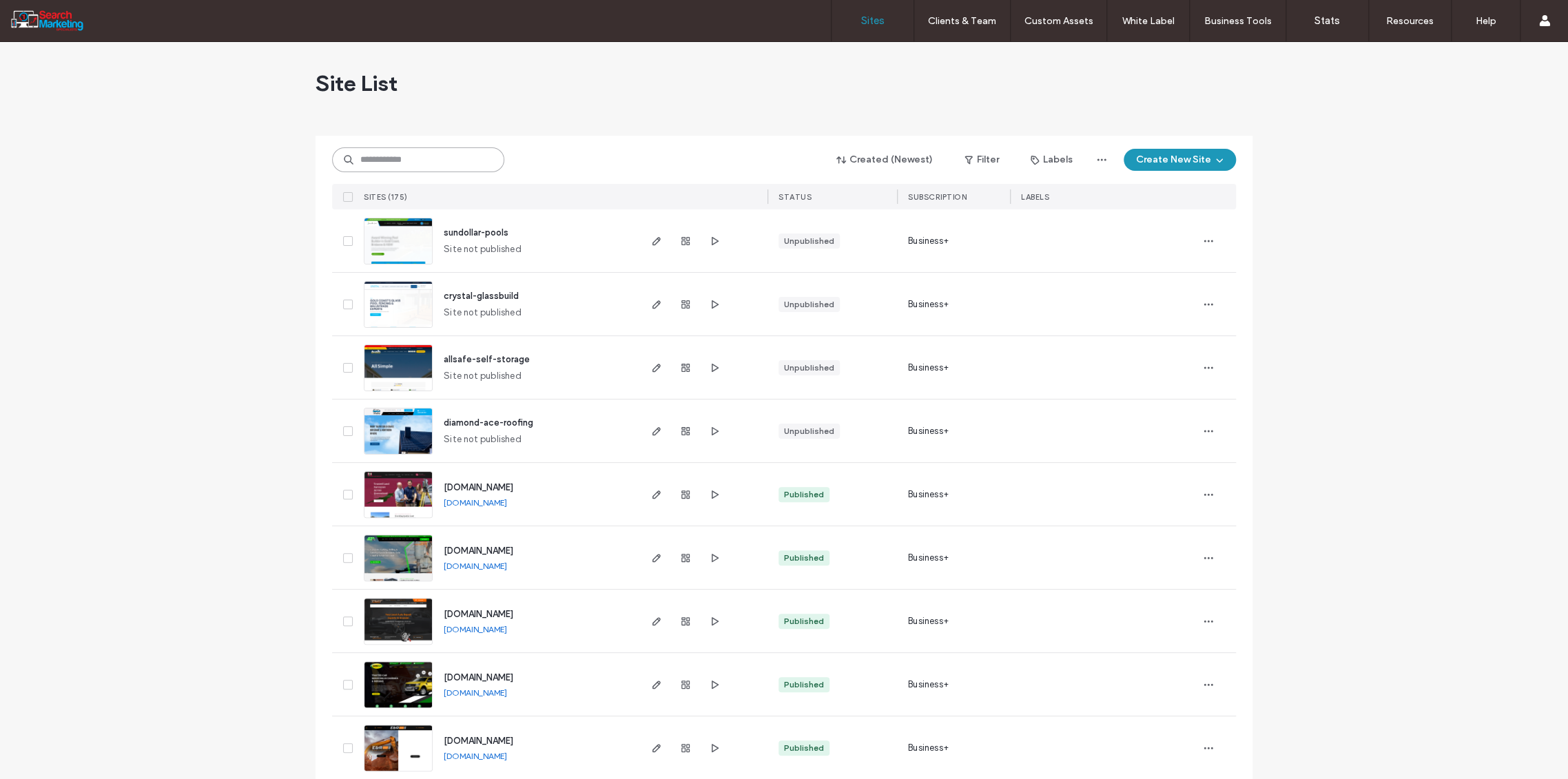
type input "*"
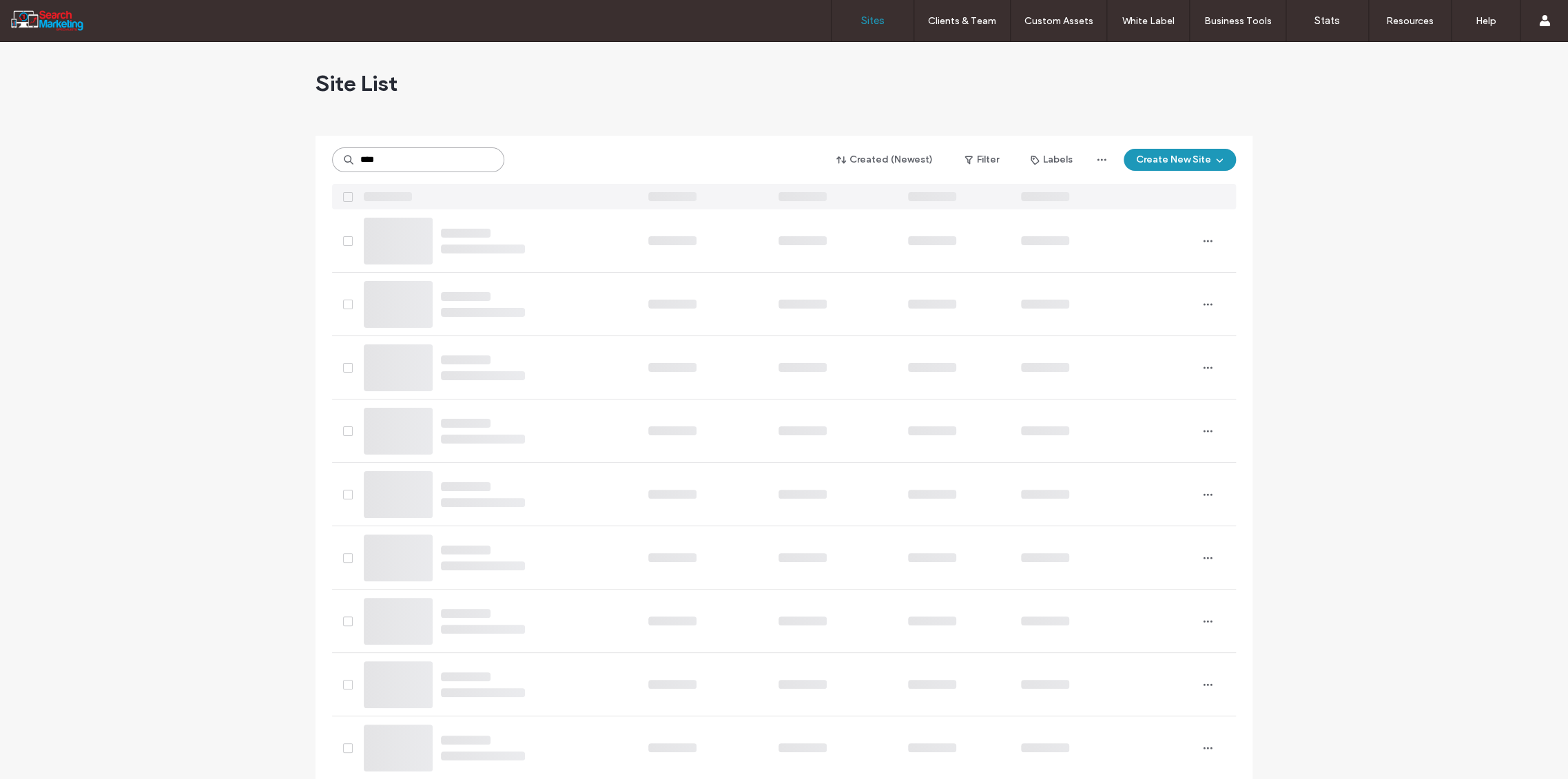
type input "****"
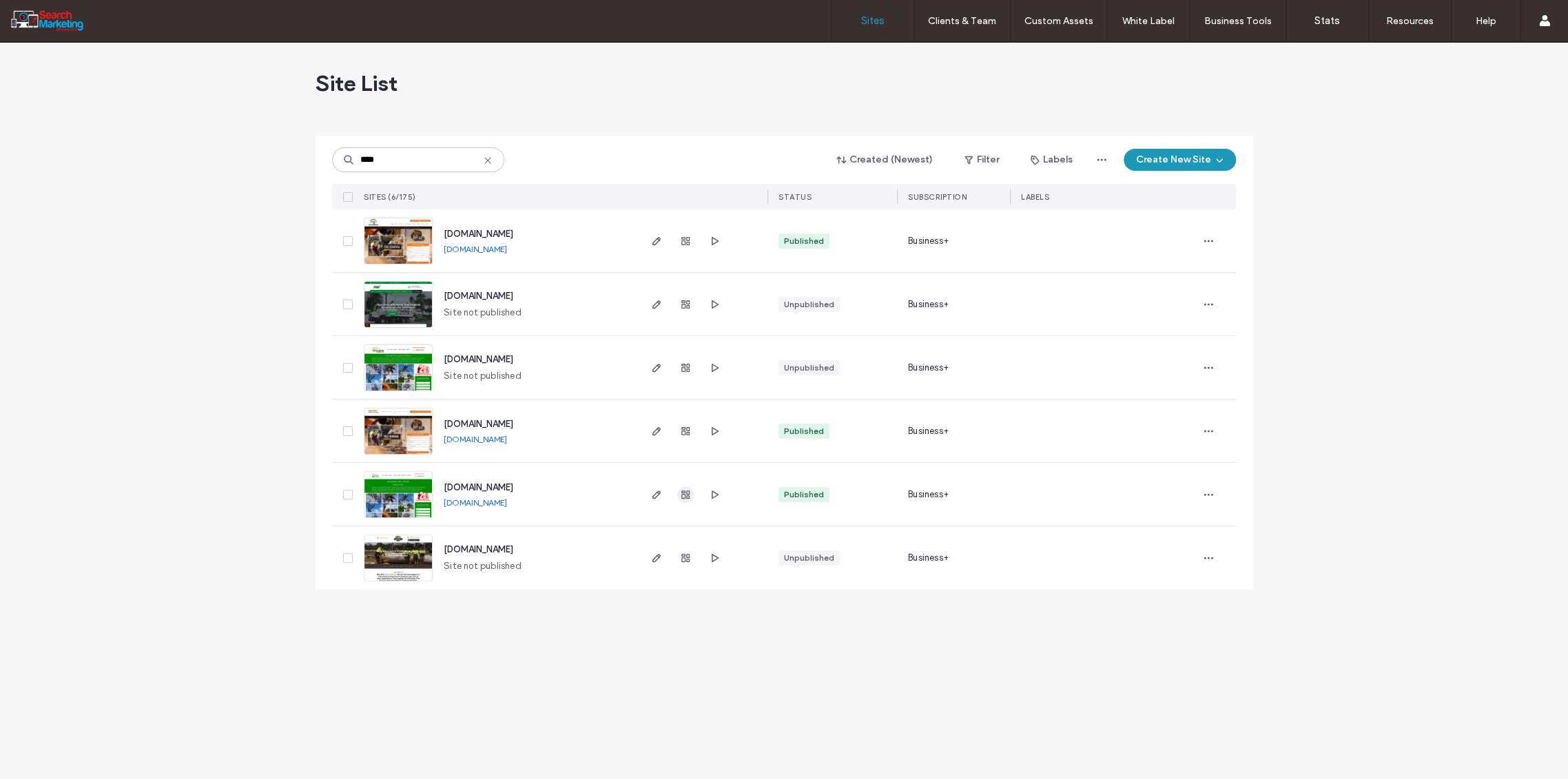
click at [686, 492] on use "button" at bounding box center [685, 494] width 8 height 8
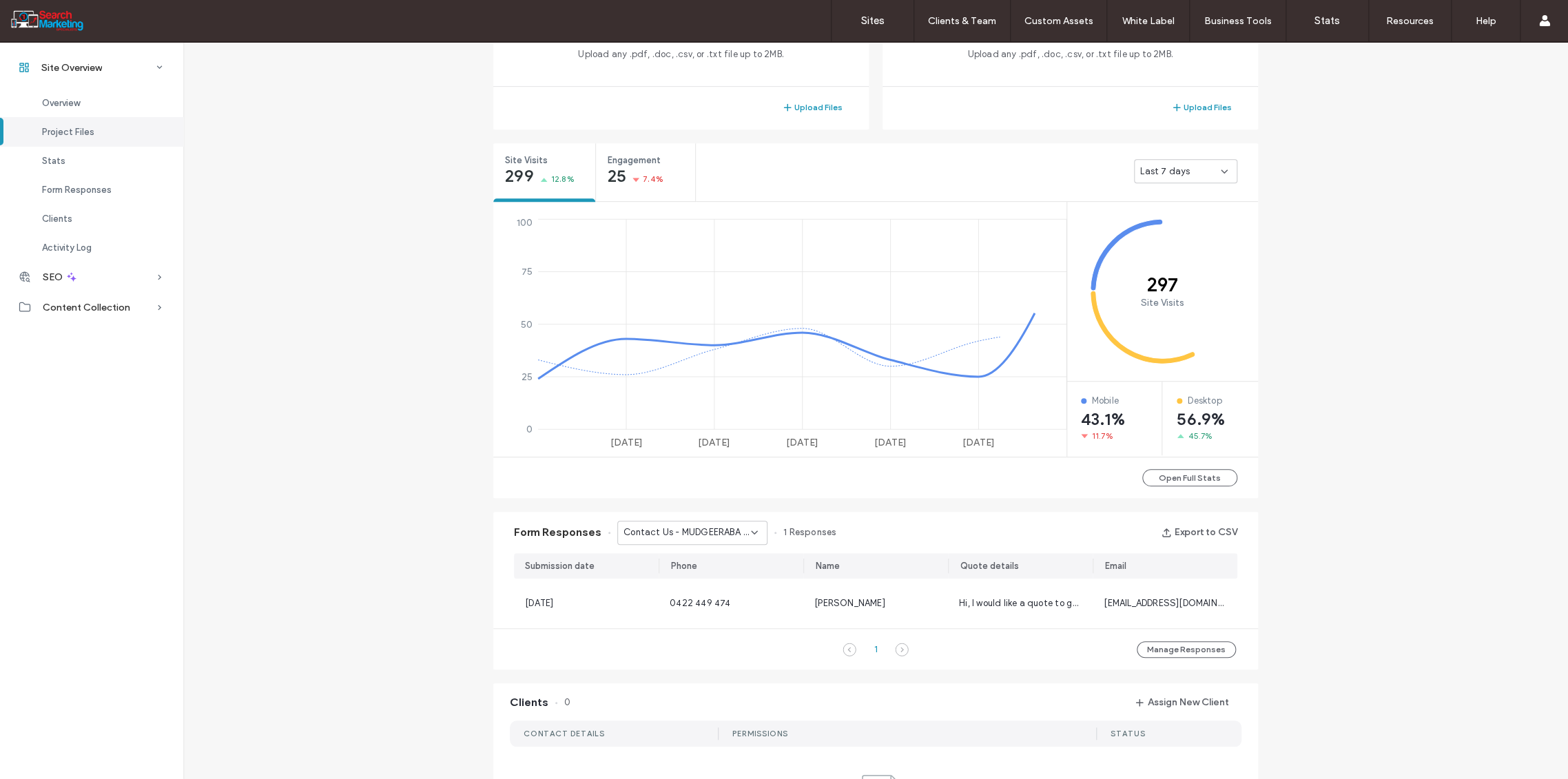
scroll to position [458, 0]
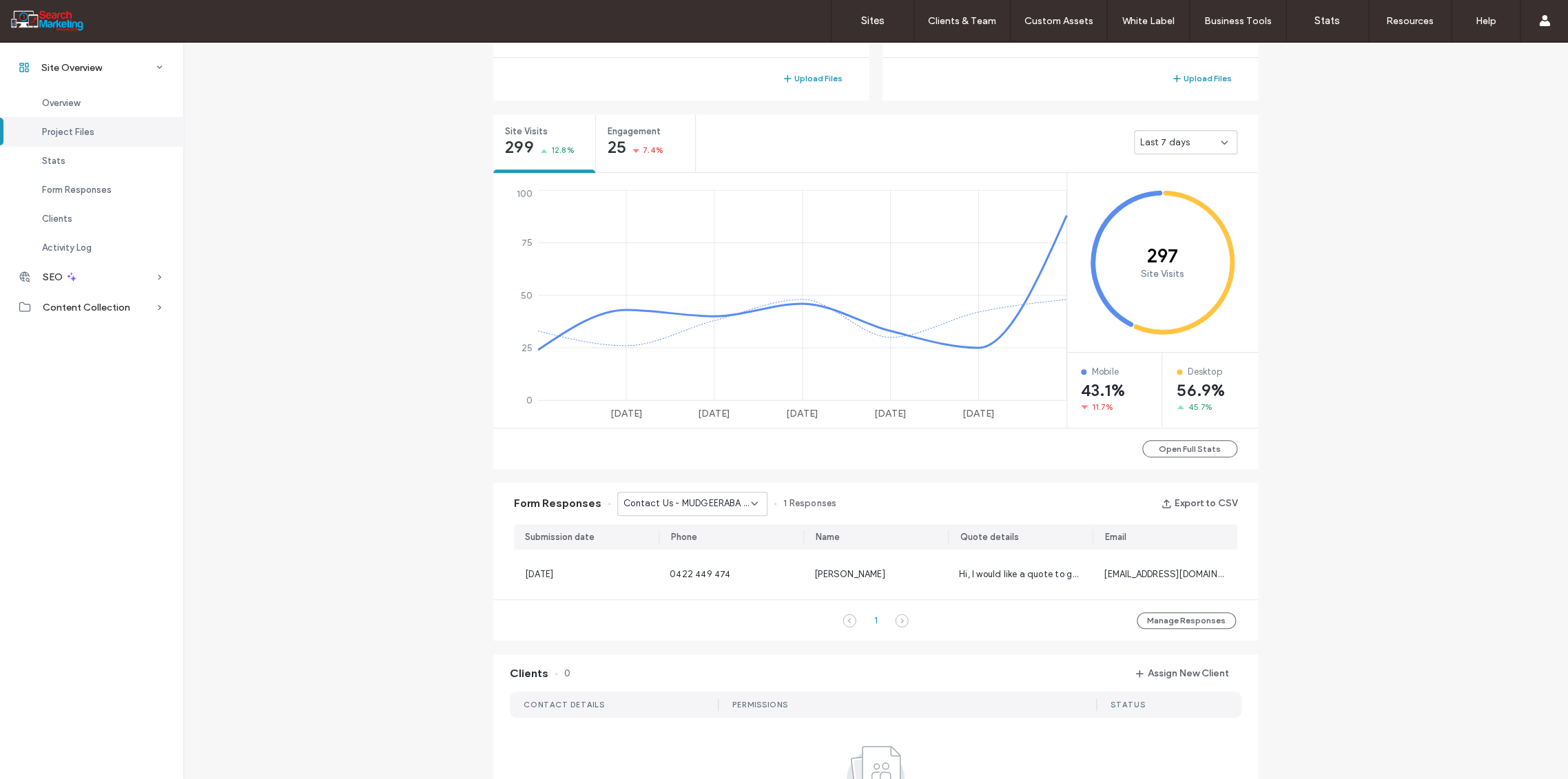
click at [749, 505] on icon at bounding box center [754, 503] width 11 height 11
click at [720, 595] on span "Contact Us - Header/Footer" at bounding box center [676, 599] width 120 height 14
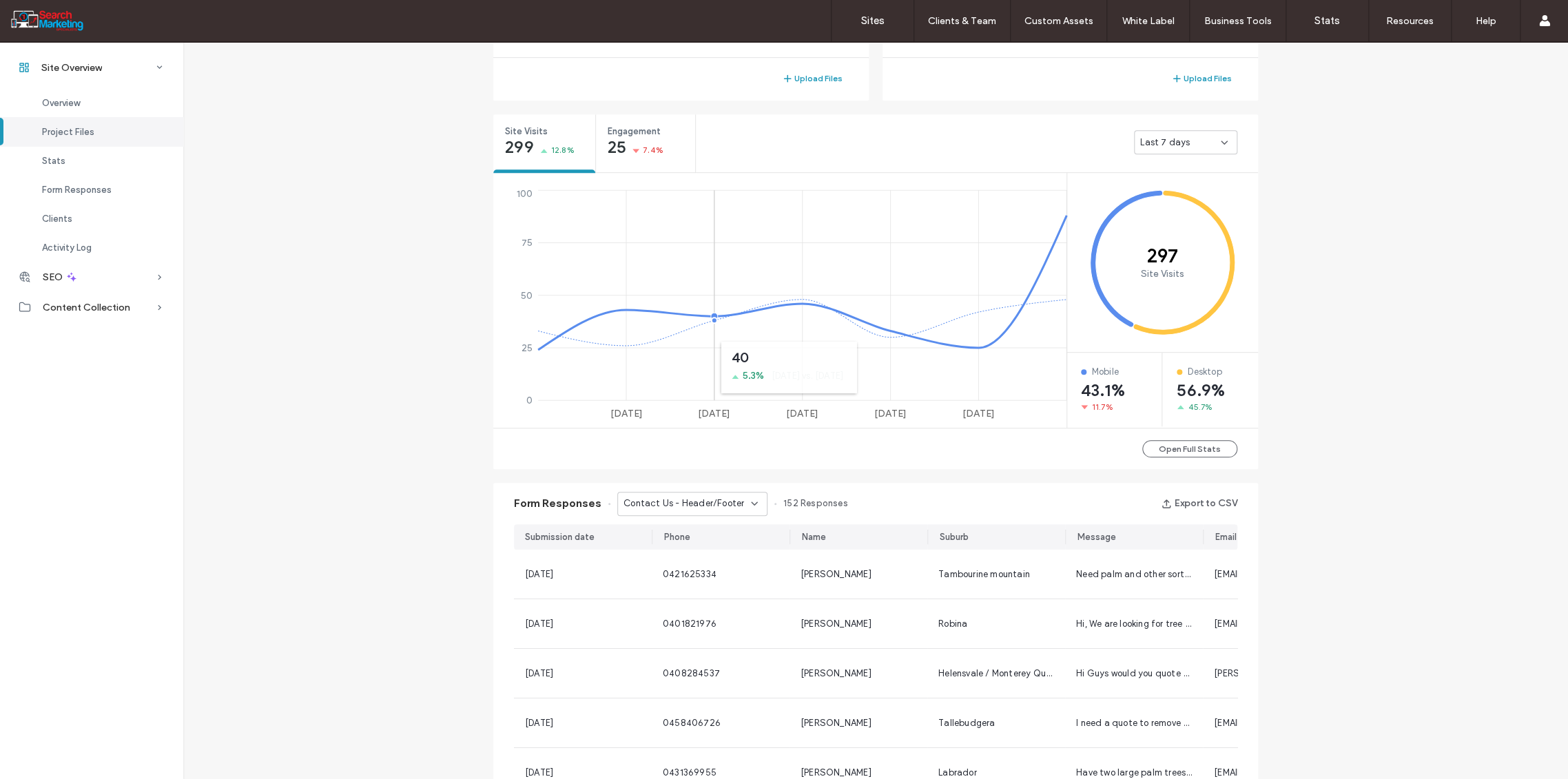
scroll to position [275, 0]
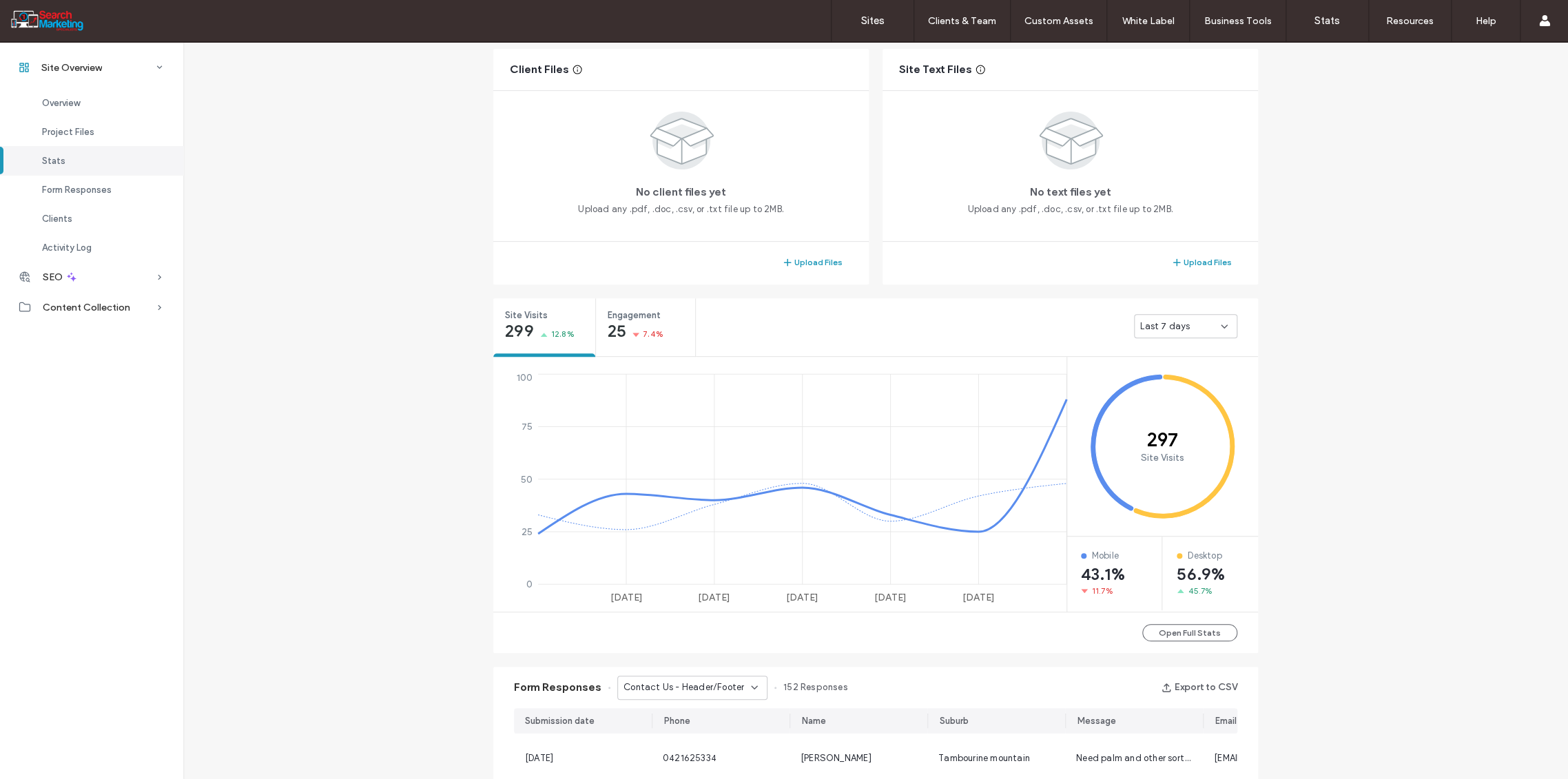
scroll to position [428, 0]
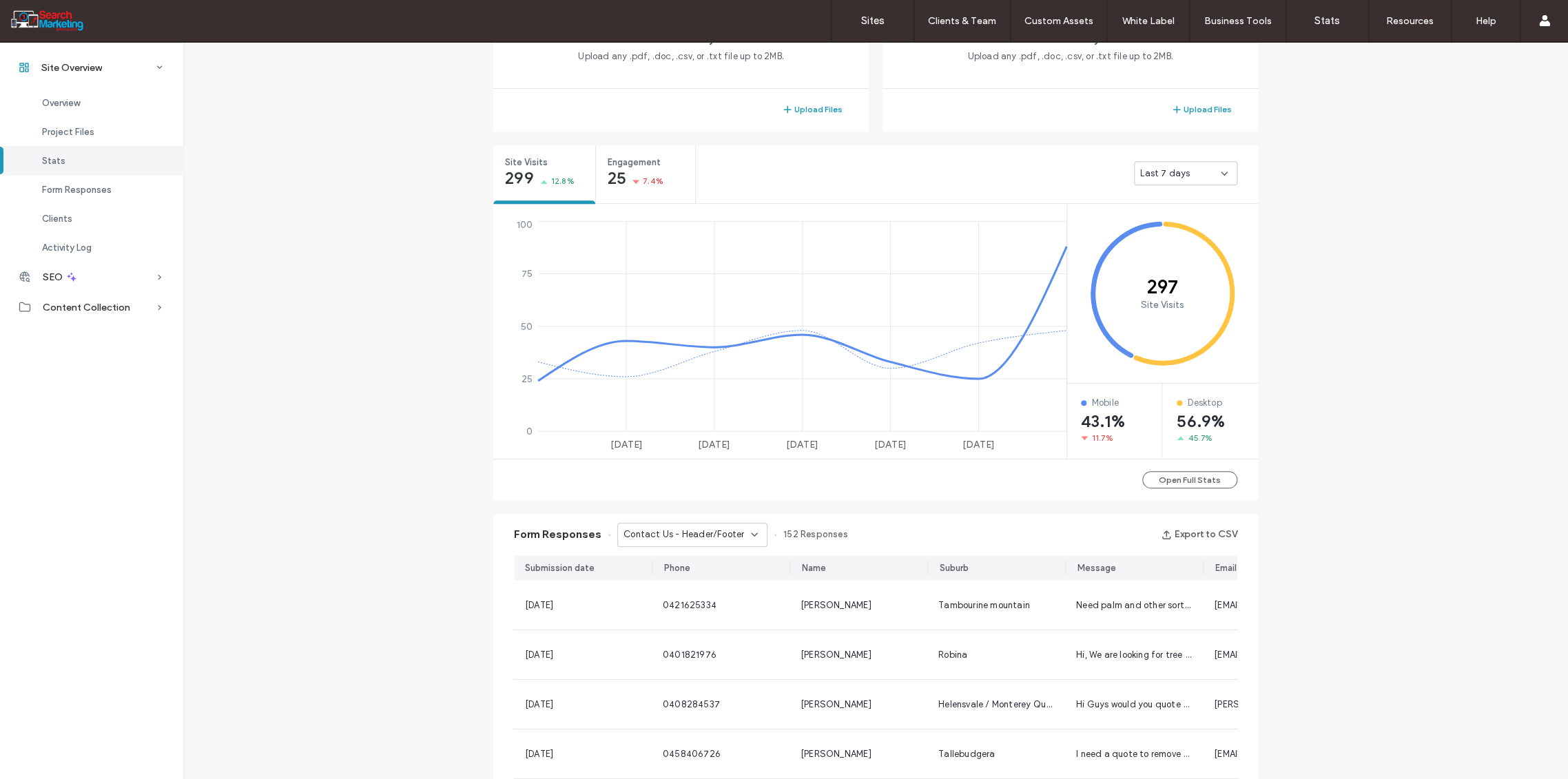
click at [751, 532] on icon at bounding box center [754, 535] width 11 height 11
click at [698, 561] on span "Contact Us - HOME page" at bounding box center [670, 562] width 108 height 14
